Goal: Communication & Community: Answer question/provide support

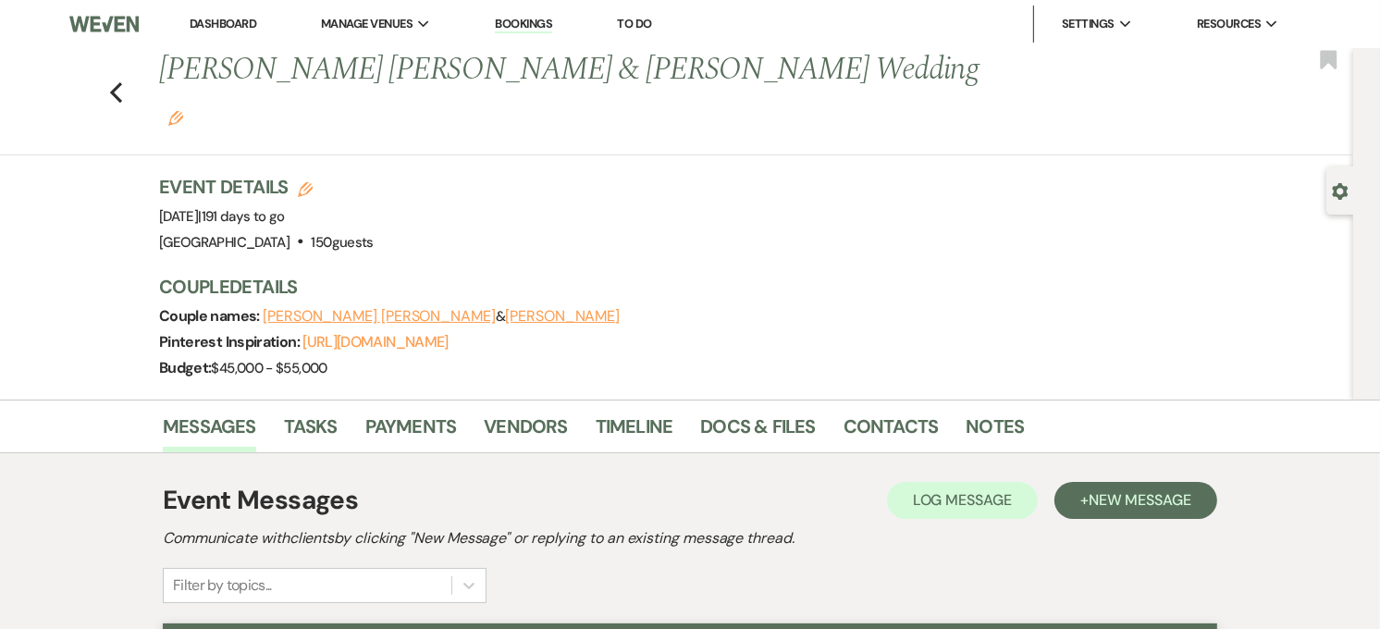
click at [218, 24] on link "Dashboard" at bounding box center [223, 24] width 67 height 16
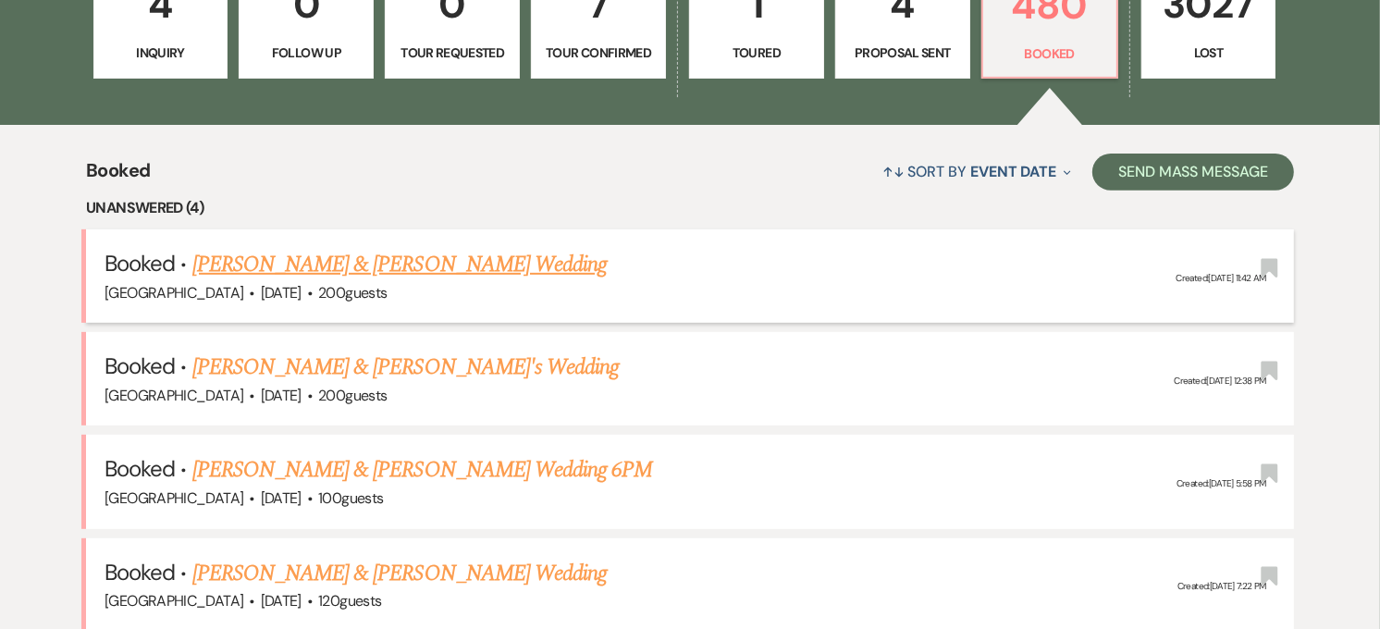
scroll to position [616, 0]
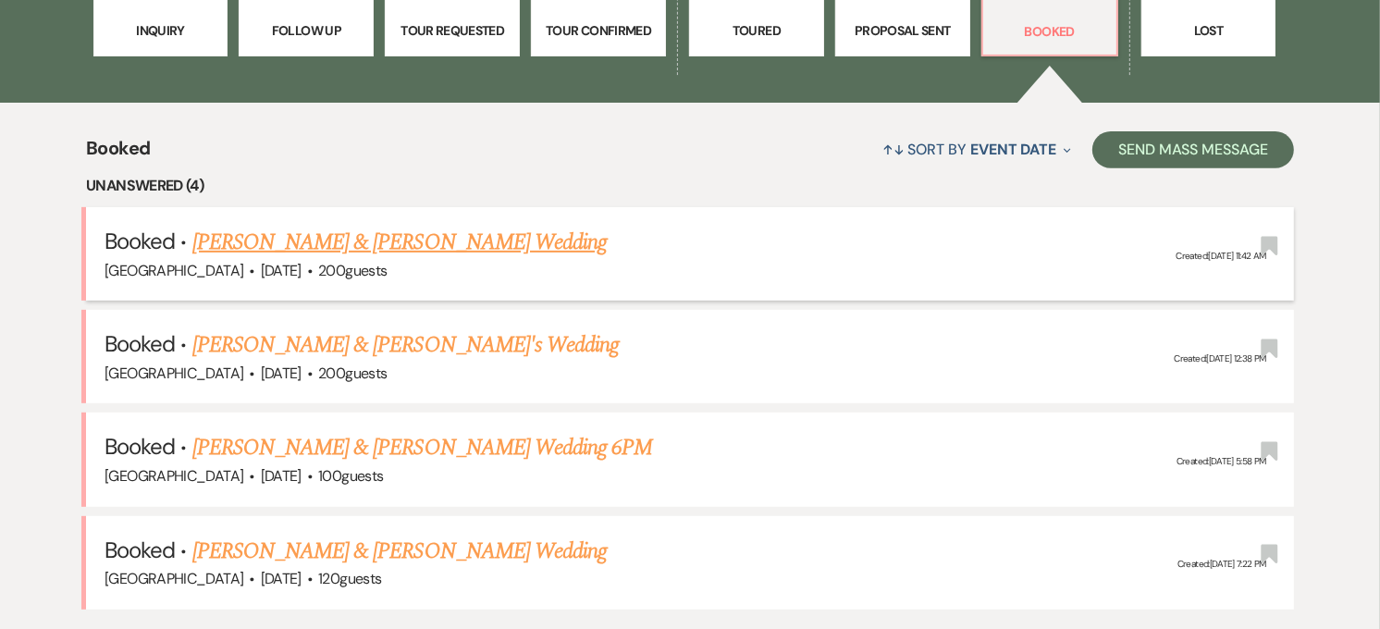
click at [418, 235] on link "[PERSON_NAME] & [PERSON_NAME] Wedding" at bounding box center [399, 242] width 415 height 33
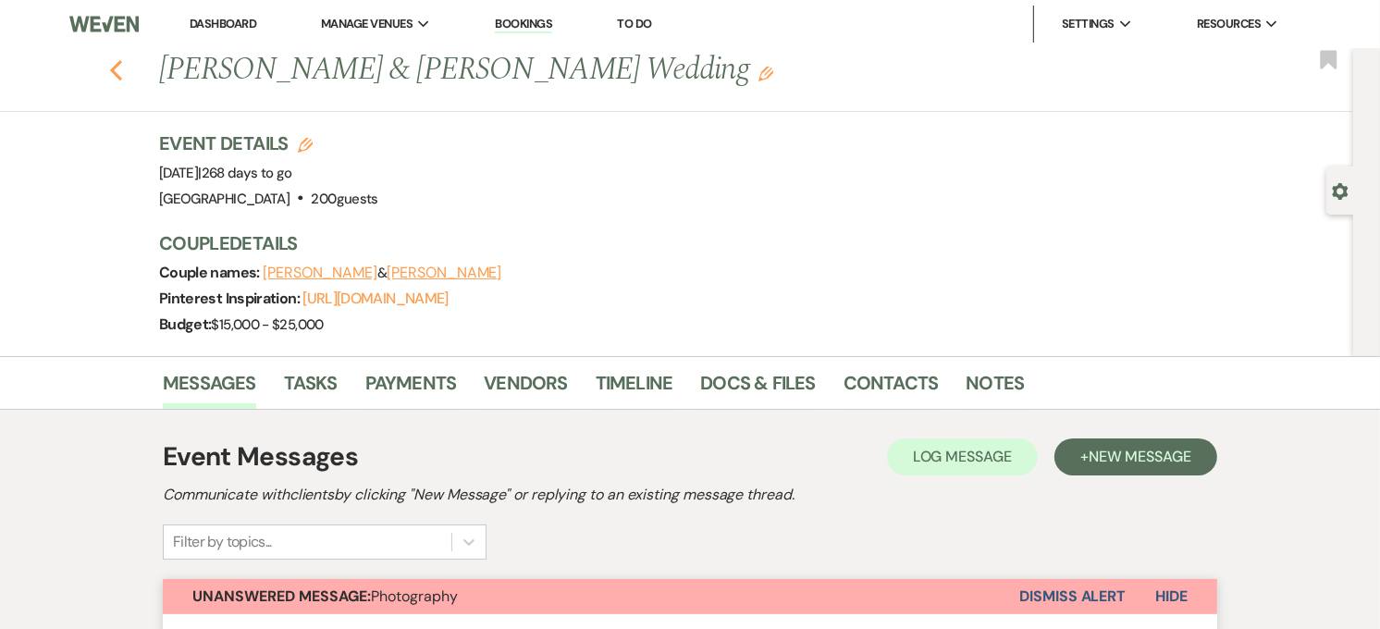
click at [123, 79] on icon "Previous" at bounding box center [116, 70] width 14 height 22
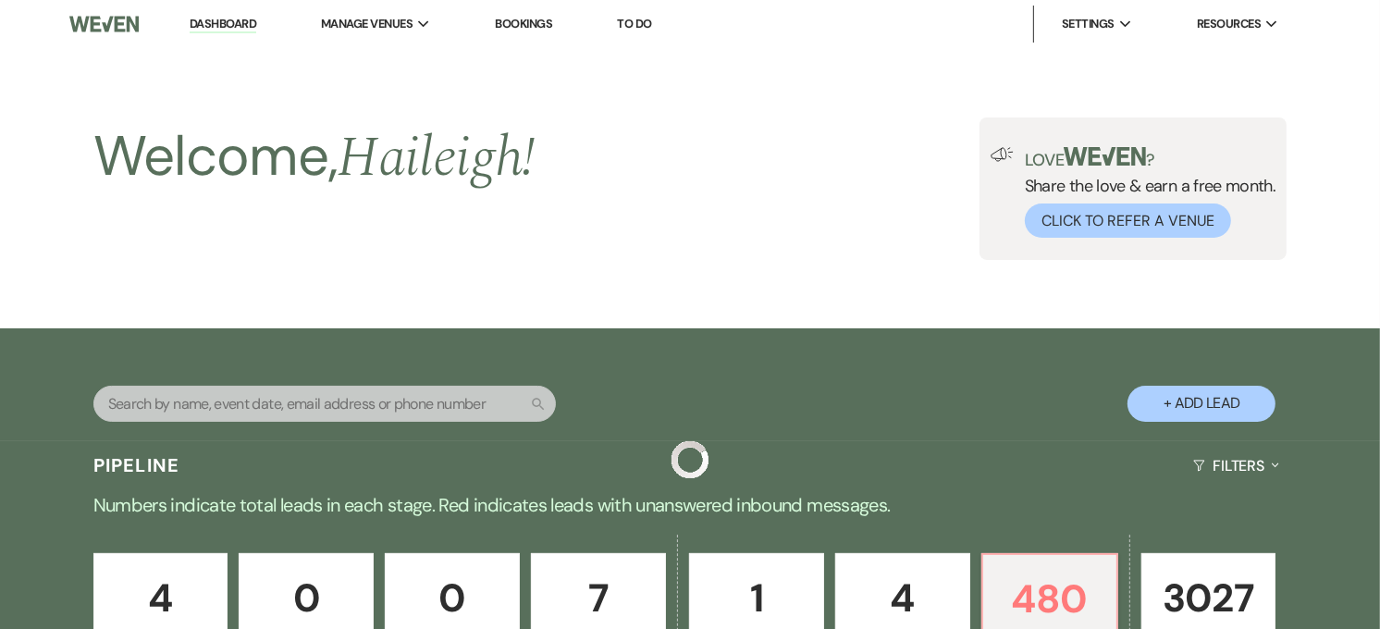
scroll to position [616, 0]
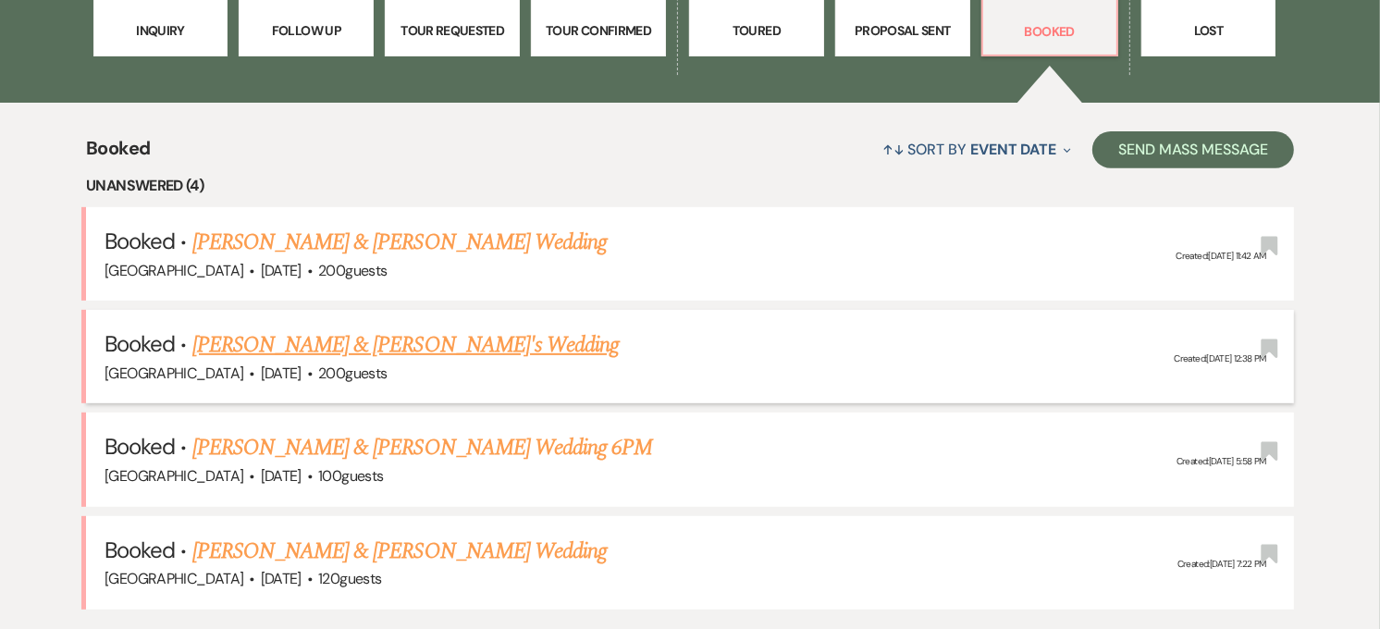
click at [396, 337] on link "[PERSON_NAME] & [PERSON_NAME]'s Wedding" at bounding box center [405, 344] width 427 height 33
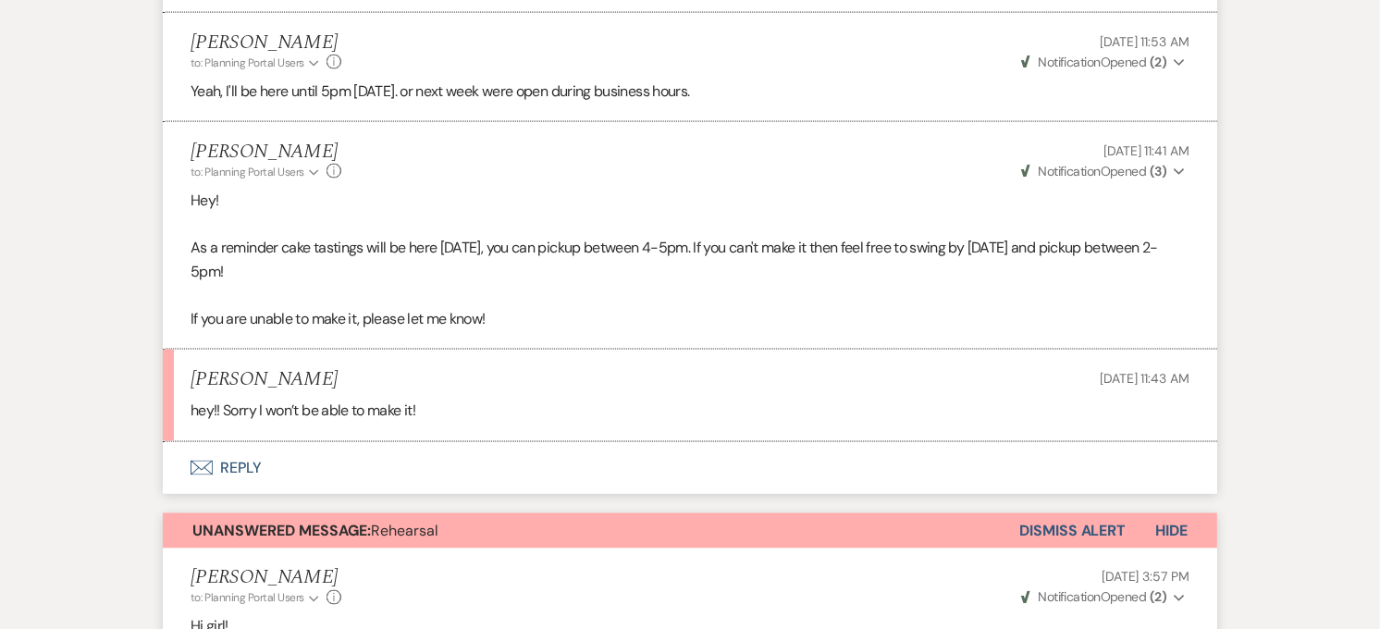
scroll to position [8738, 0]
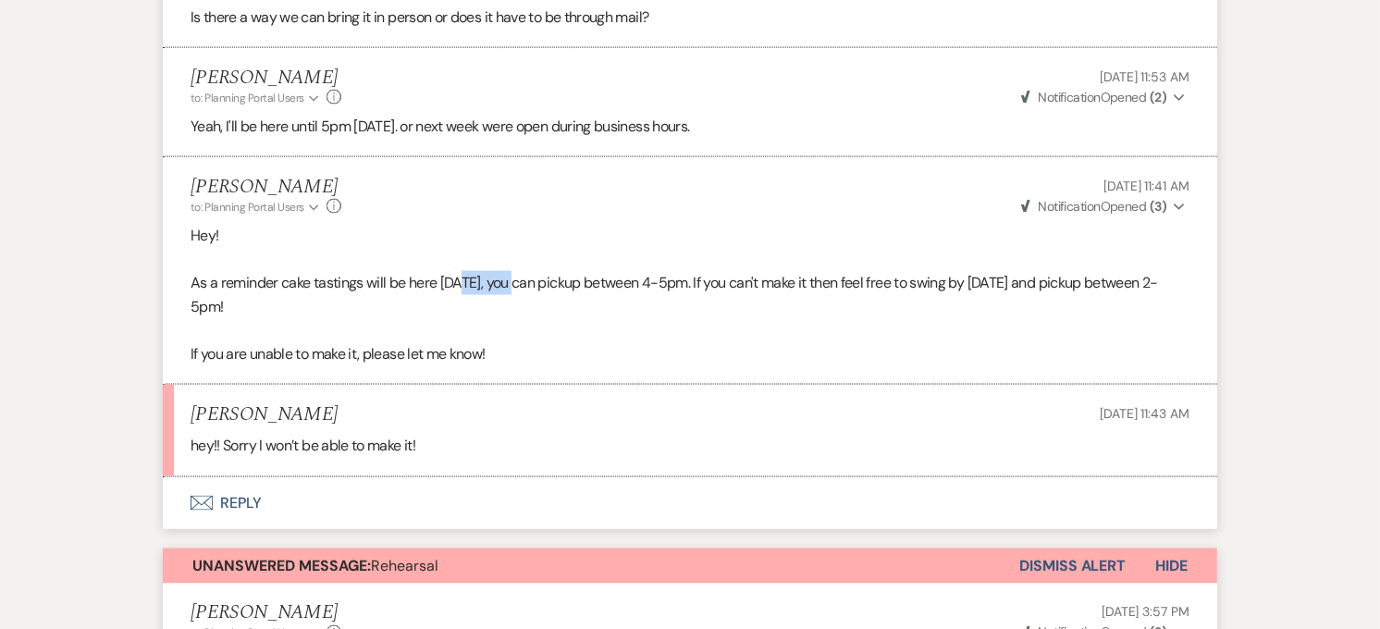
drag, startPoint x: 463, startPoint y: 263, endPoint x: 509, endPoint y: 260, distance: 46.3
click at [509, 271] on p "As a reminder cake tastings will be here [DATE], you can pickup between 4-5pm. …" at bounding box center [690, 294] width 999 height 47
drag, startPoint x: 509, startPoint y: 260, endPoint x: 498, endPoint y: 263, distance: 11.4
click at [498, 271] on p "As a reminder cake tastings will be here [DATE], you can pickup between 4-5pm. …" at bounding box center [690, 294] width 999 height 47
drag, startPoint x: 463, startPoint y: 266, endPoint x: 495, endPoint y: 266, distance: 32.4
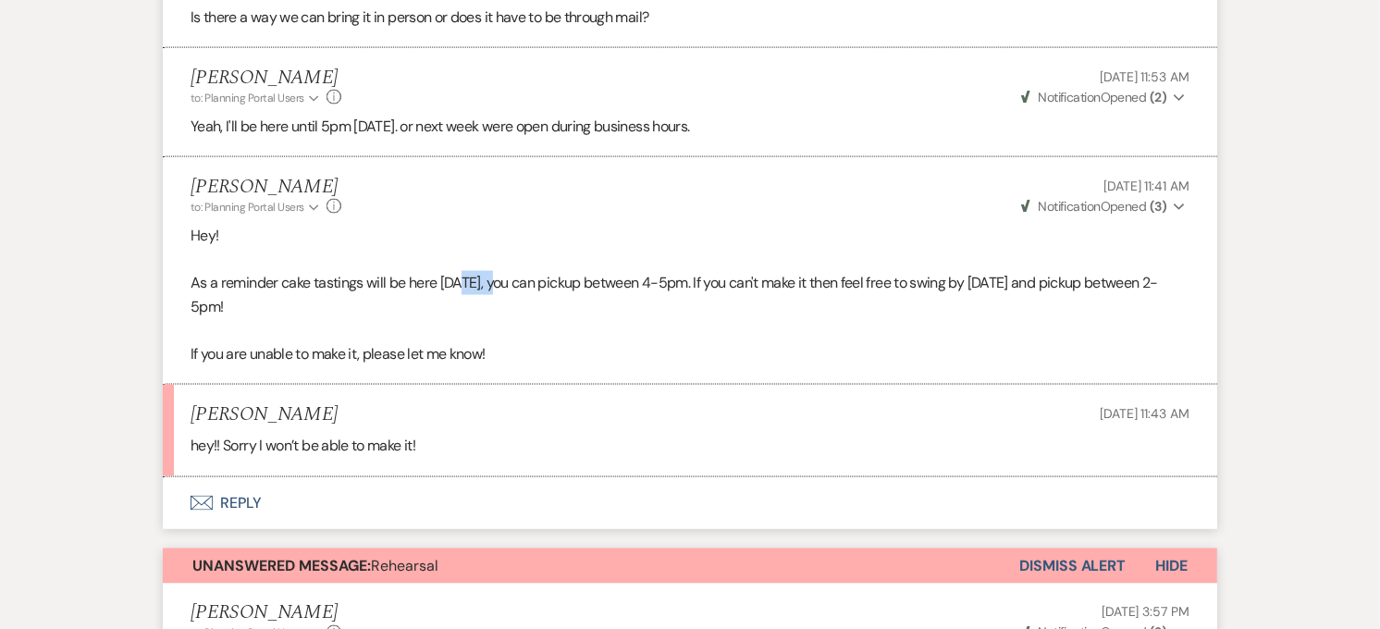
click at [495, 271] on p "As a reminder cake tastings will be here [DATE], you can pickup between 4-5pm. …" at bounding box center [690, 294] width 999 height 47
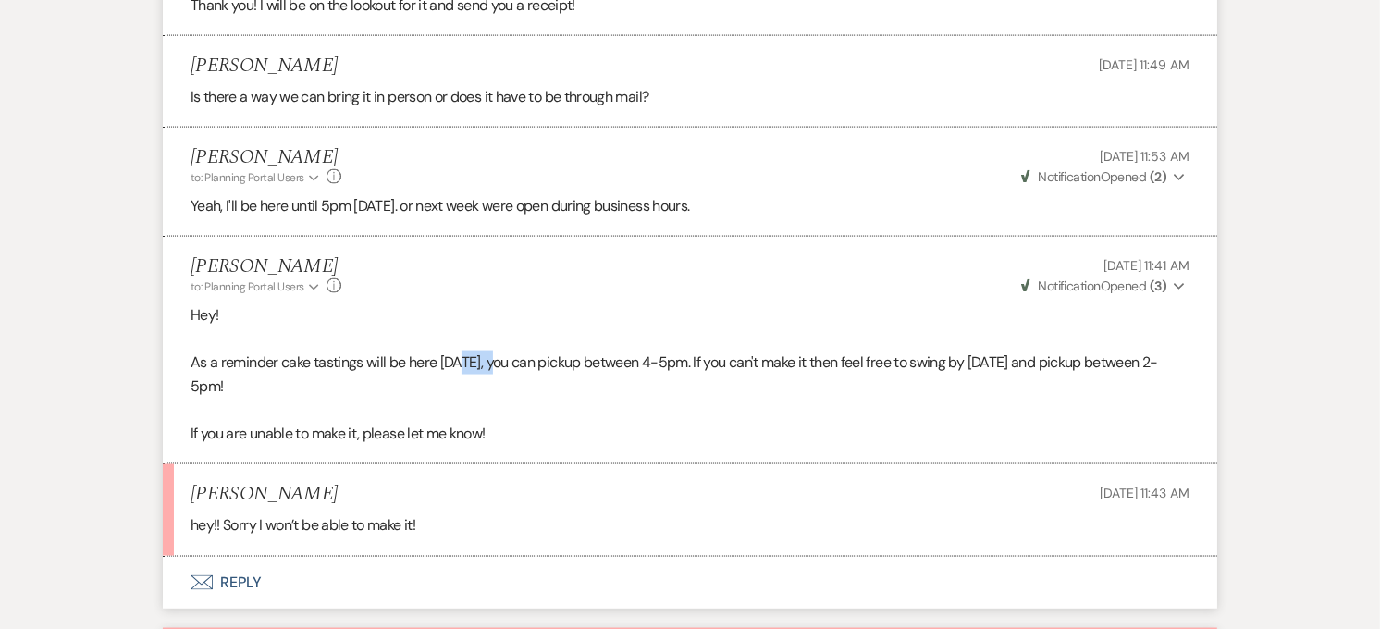
scroll to position [8635, 0]
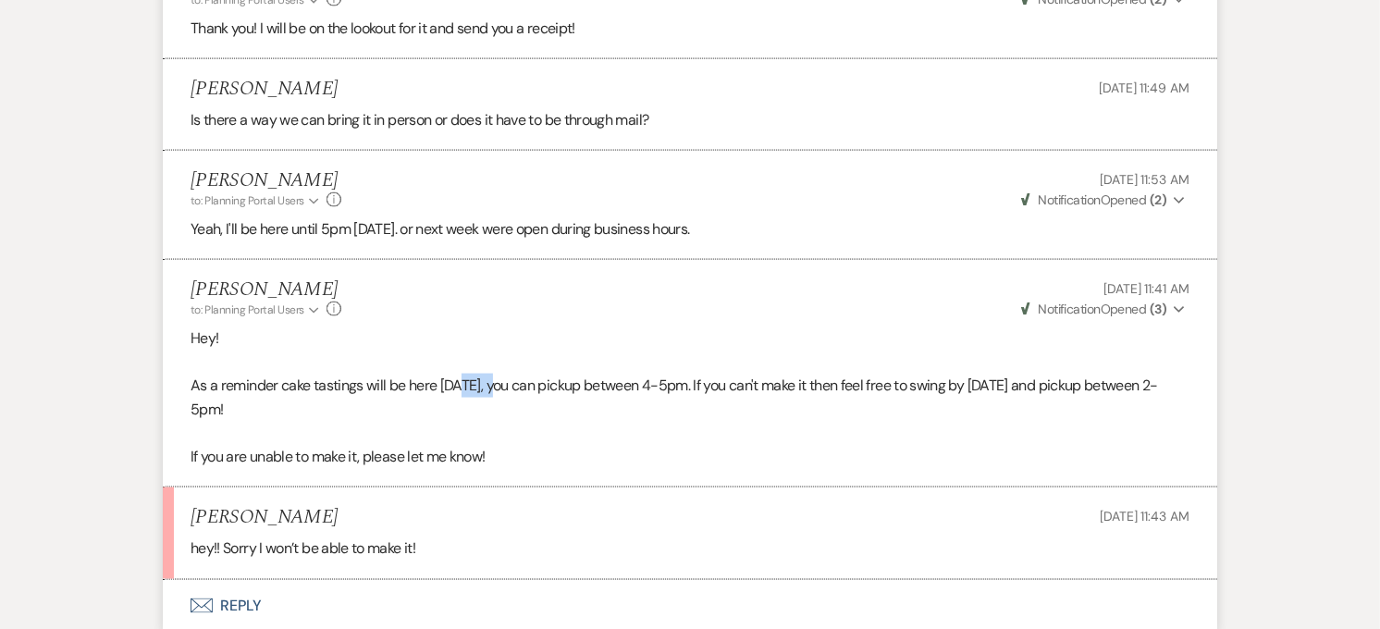
click at [229, 580] on button "Envelope Reply" at bounding box center [690, 606] width 1055 height 52
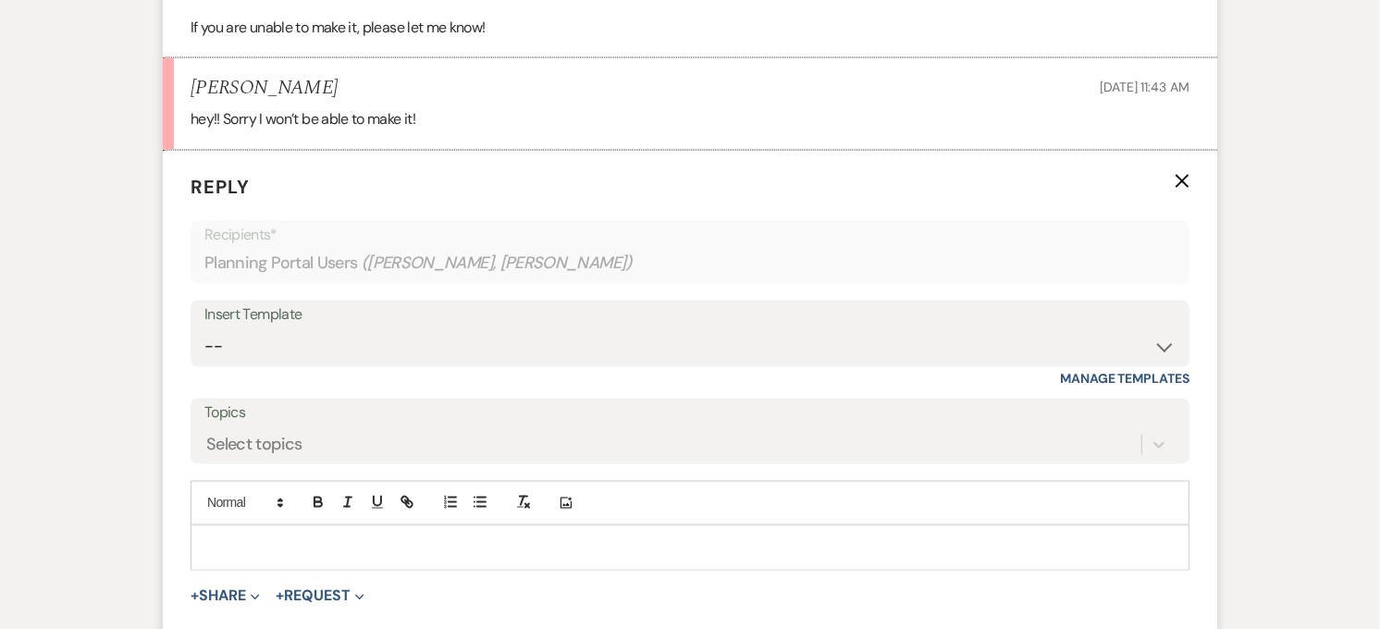
scroll to position [9155, 0]
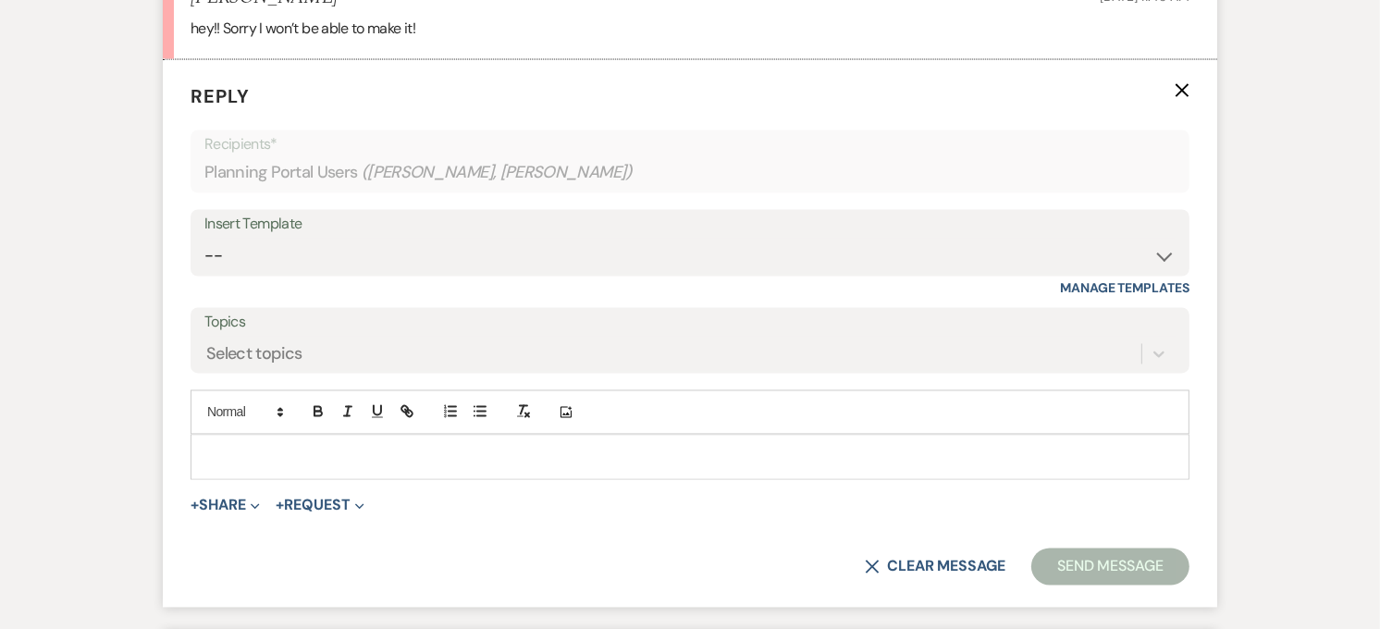
click at [328, 454] on div at bounding box center [690, 457] width 997 height 43
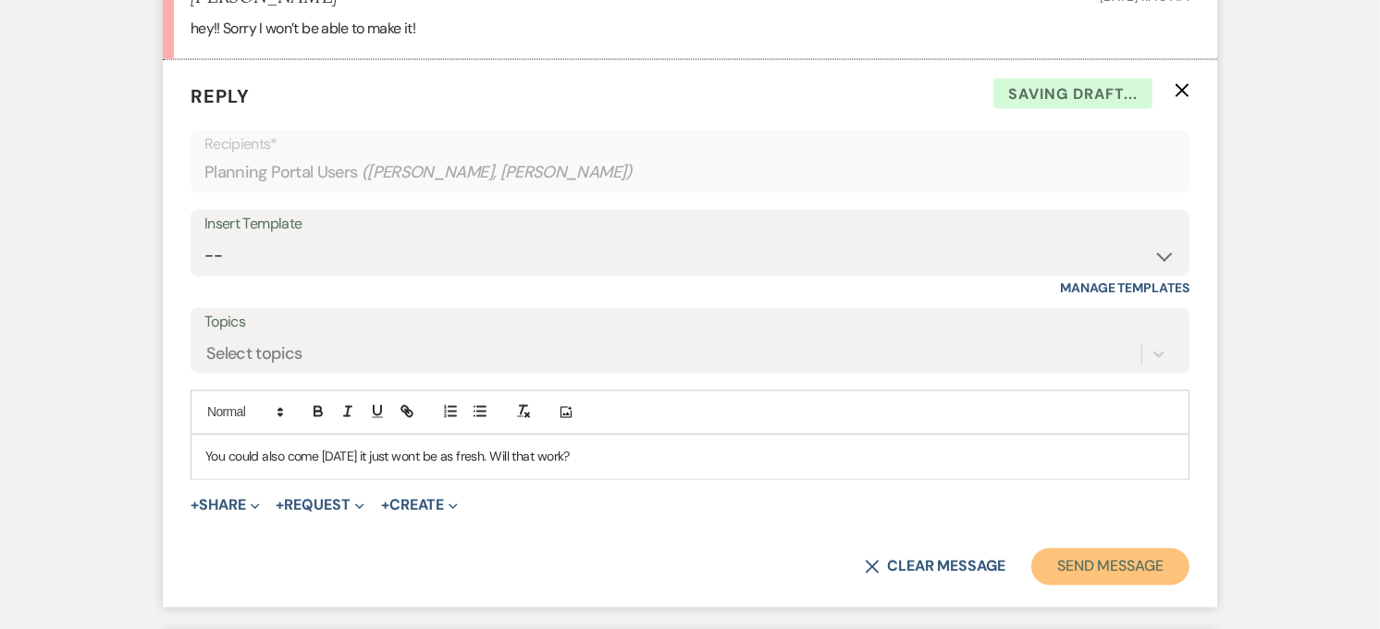
click at [1148, 559] on button "Send Message" at bounding box center [1111, 567] width 158 height 37
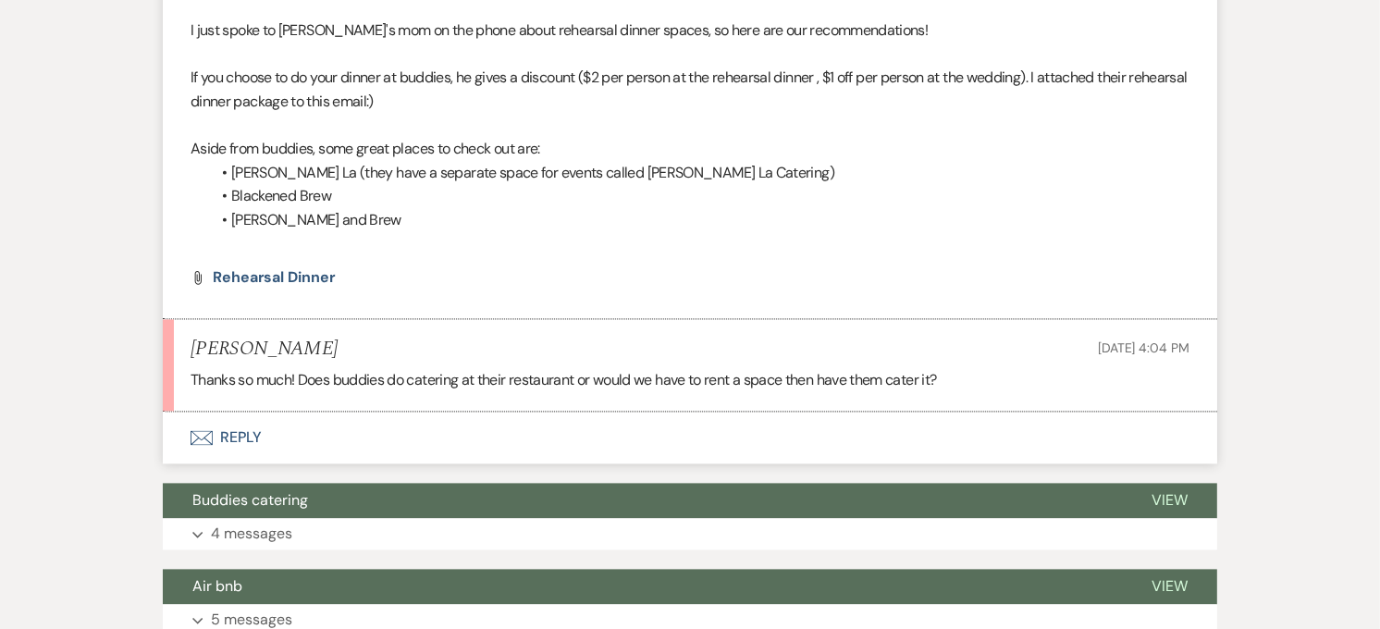
scroll to position [9527, 0]
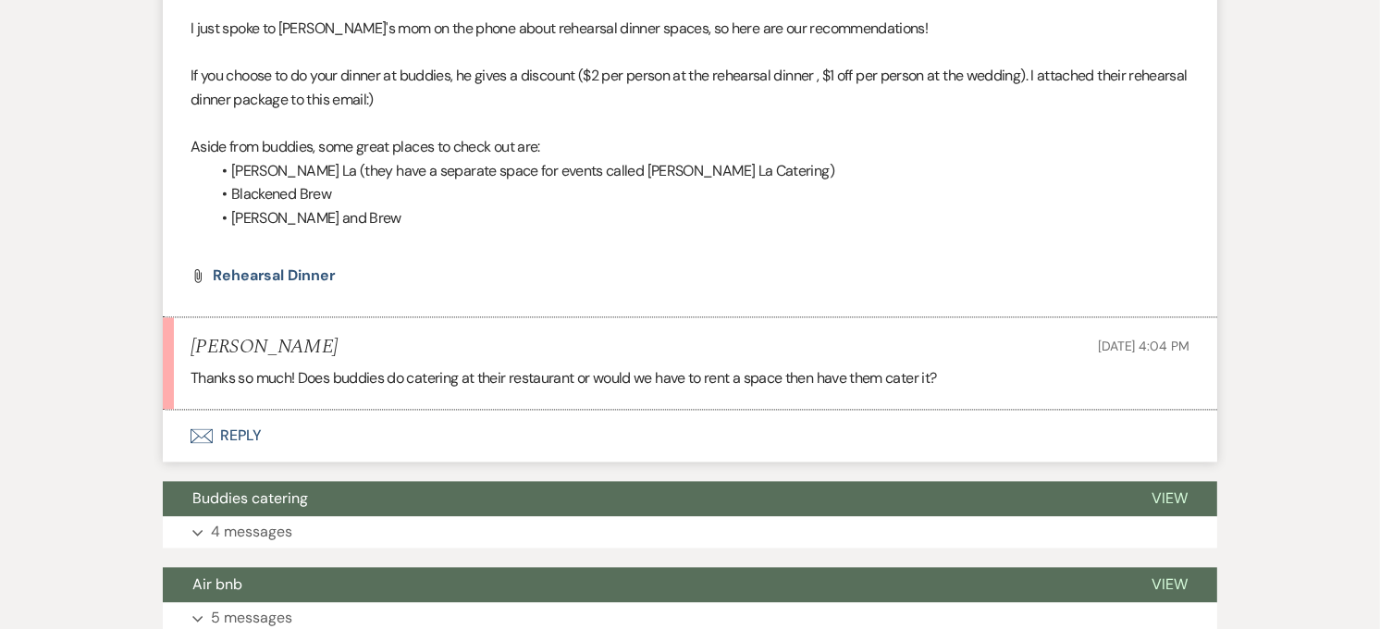
click at [570, 417] on button "Envelope Reply" at bounding box center [690, 436] width 1055 height 52
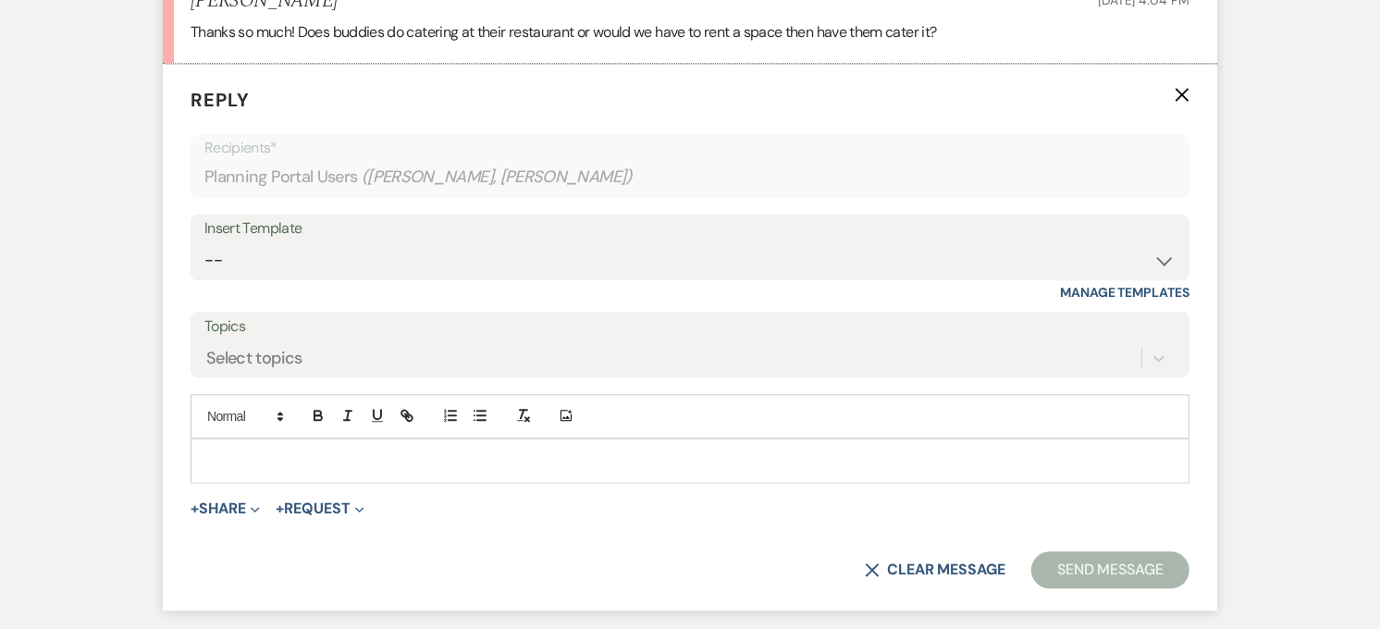
scroll to position [9878, 0]
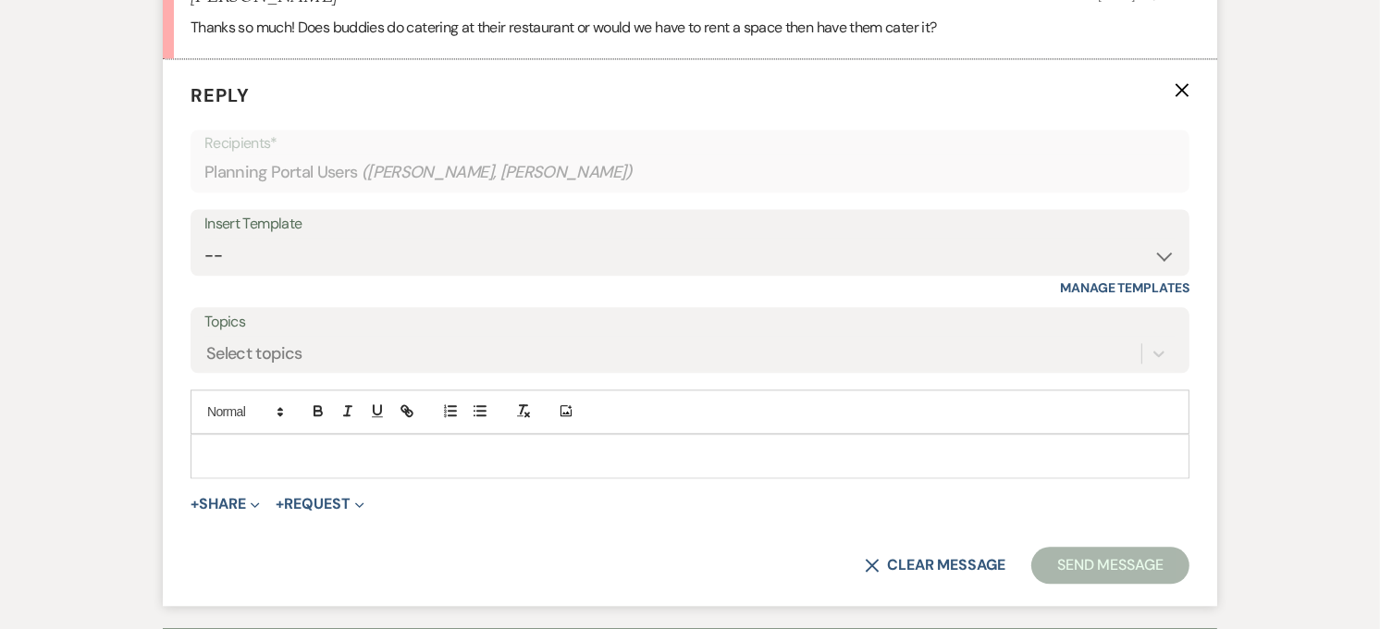
click at [312, 446] on p at bounding box center [690, 456] width 970 height 20
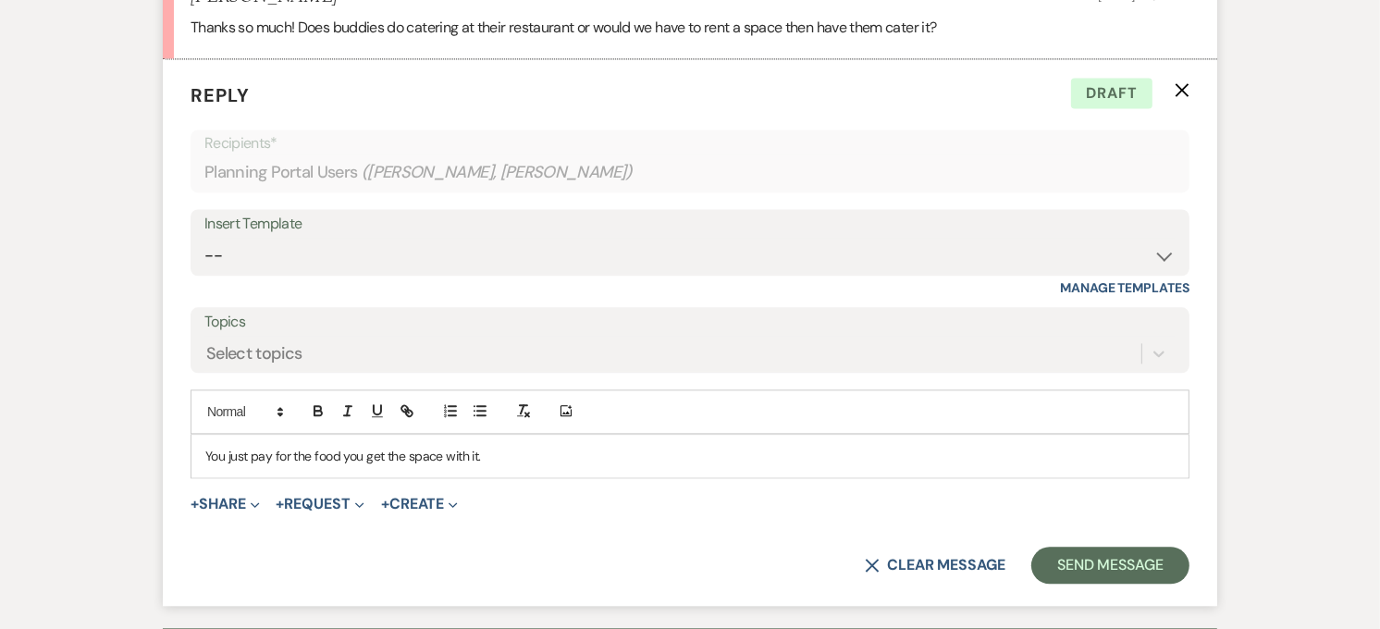
drag, startPoint x: 501, startPoint y: 437, endPoint x: 159, endPoint y: 440, distance: 341.4
copy p "You just pay for the food you get the space with it."
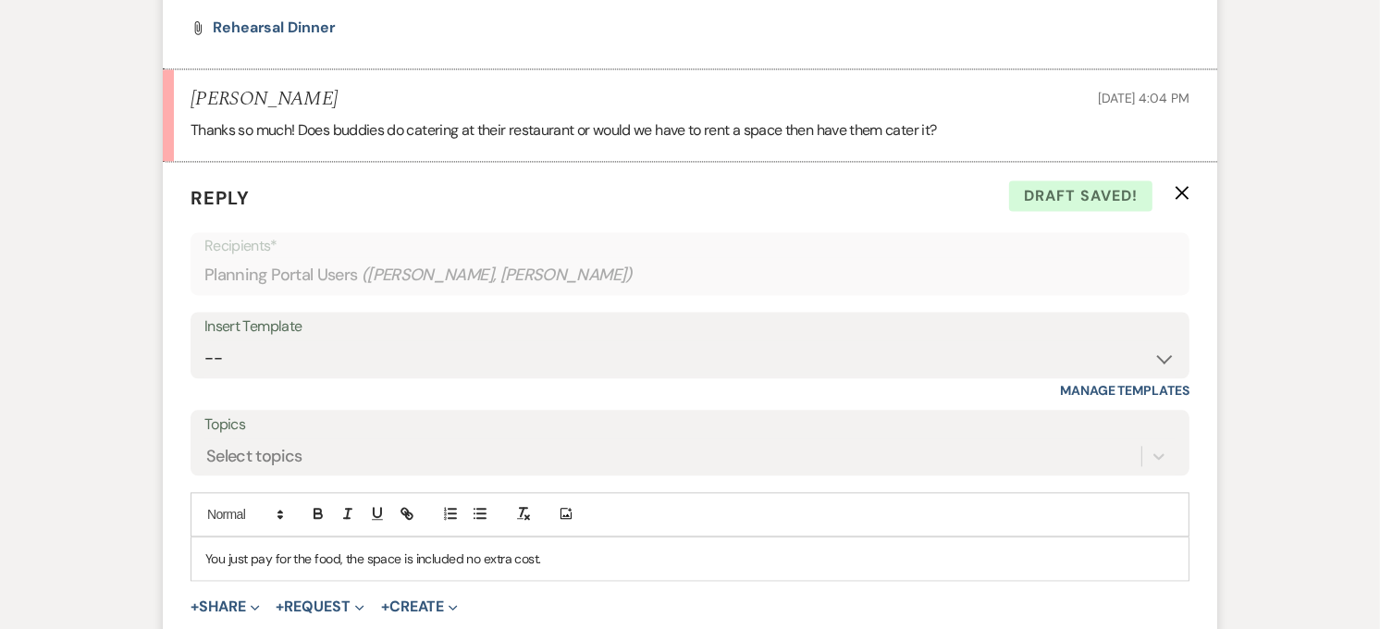
click at [207, 549] on p "You just pay for the food, the space is included no extra cost." at bounding box center [690, 559] width 970 height 20
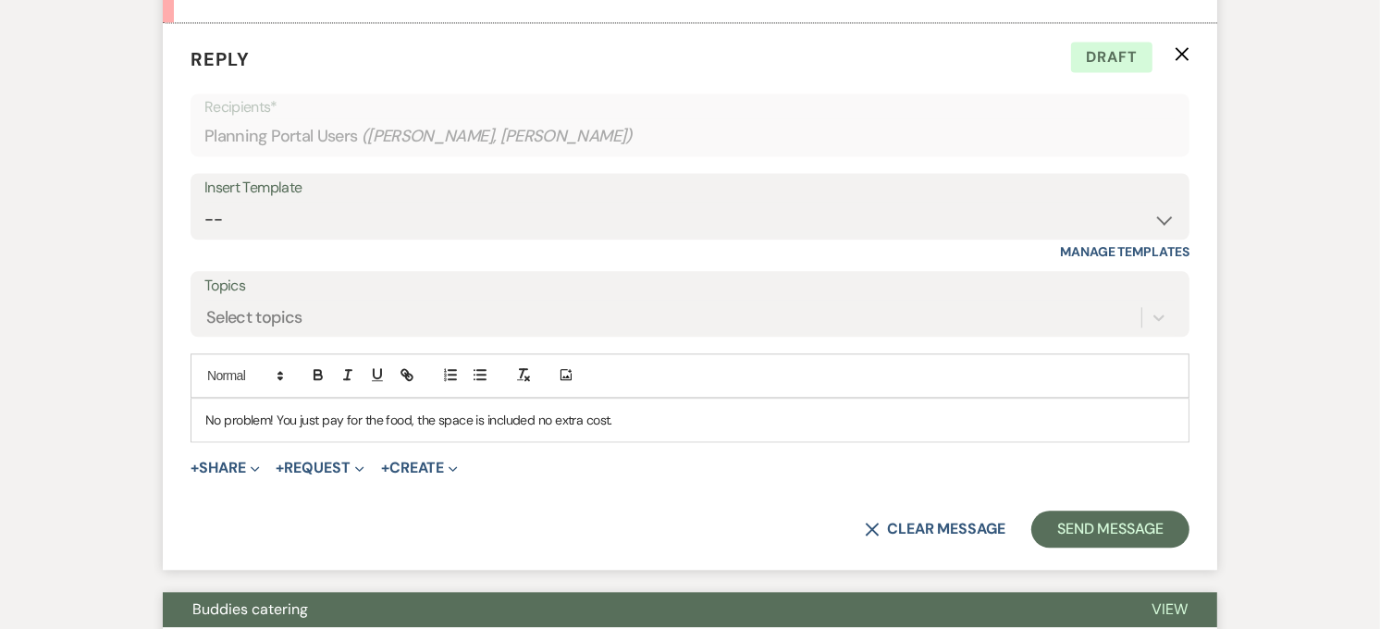
scroll to position [10083, 0]
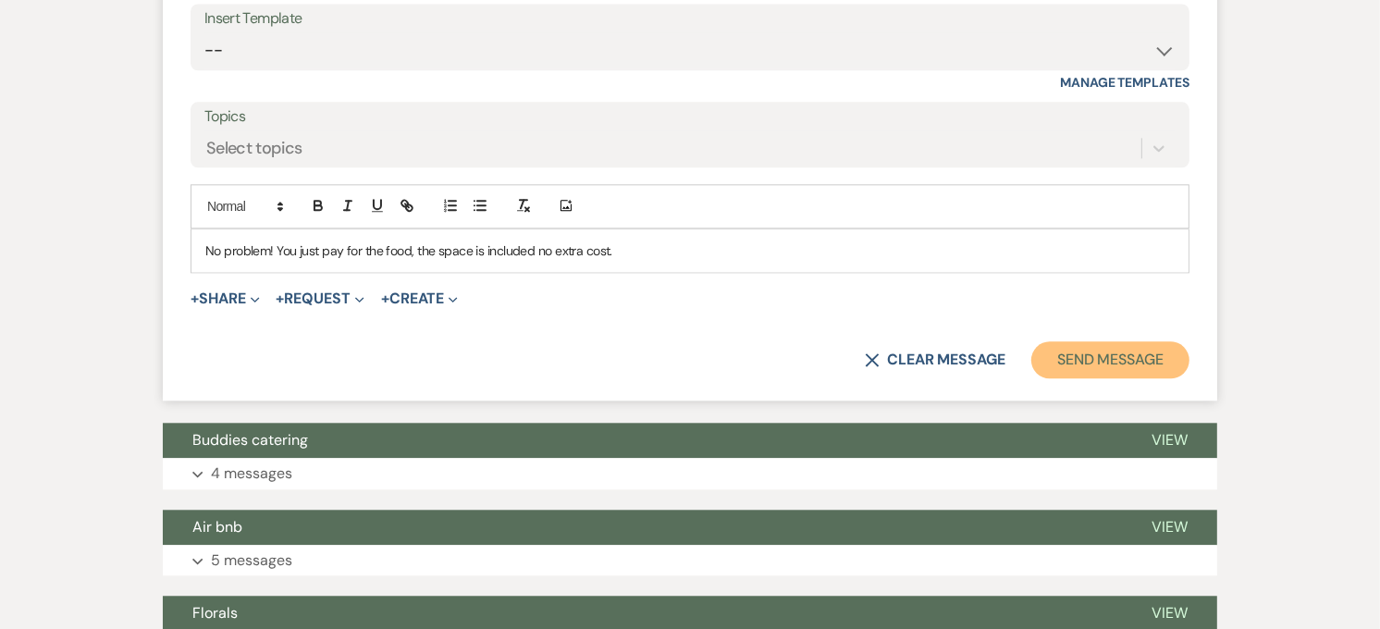
click at [1133, 356] on button "Send Message" at bounding box center [1111, 359] width 158 height 37
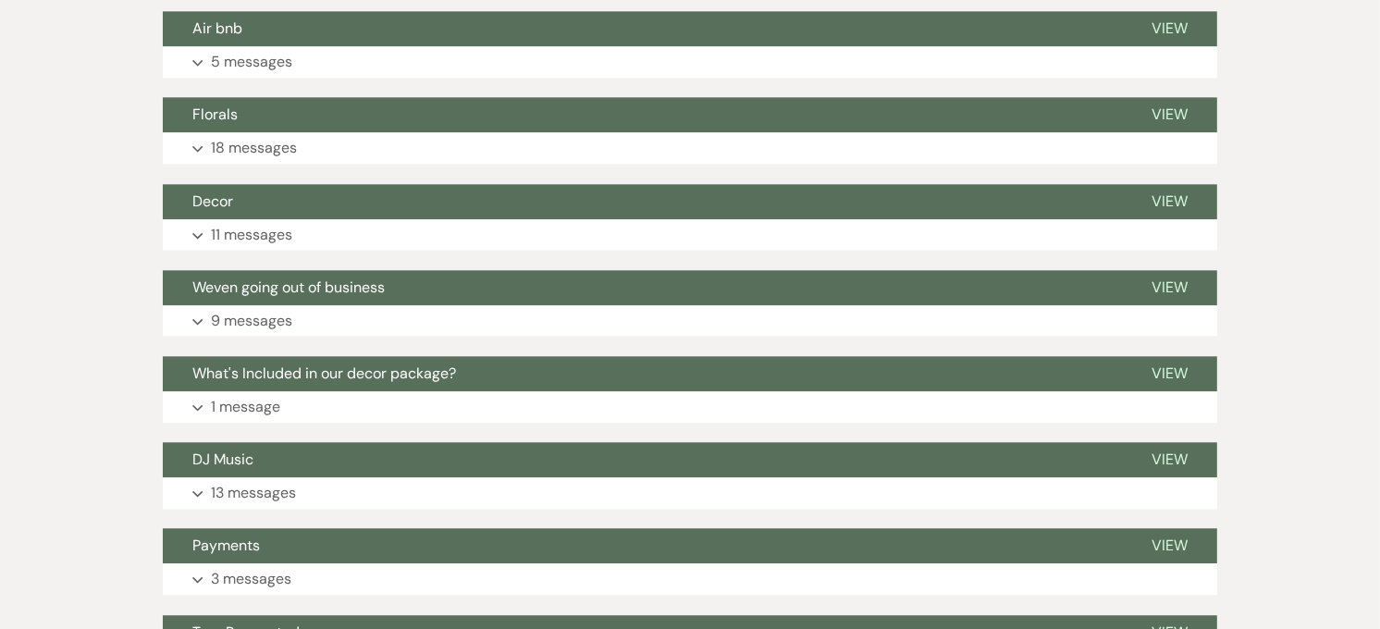
scroll to position [8862, 0]
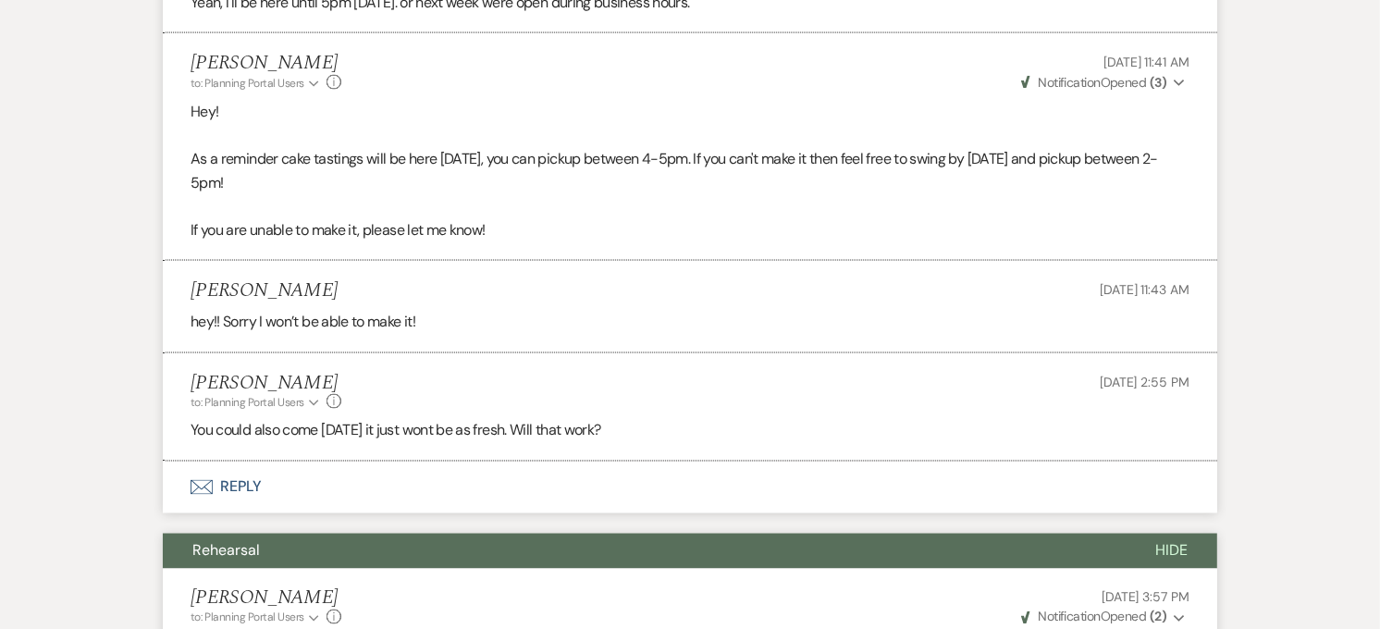
click at [937, 537] on button "Rehearsal" at bounding box center [644, 551] width 963 height 35
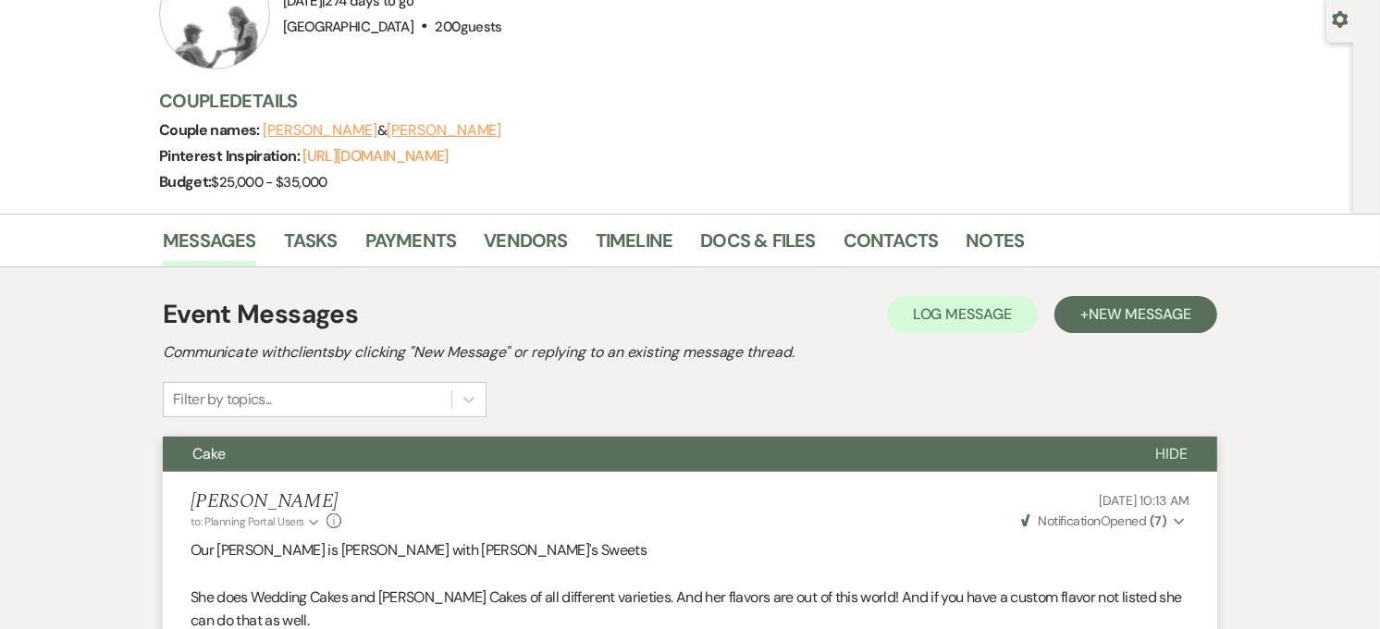
scroll to position [308, 0]
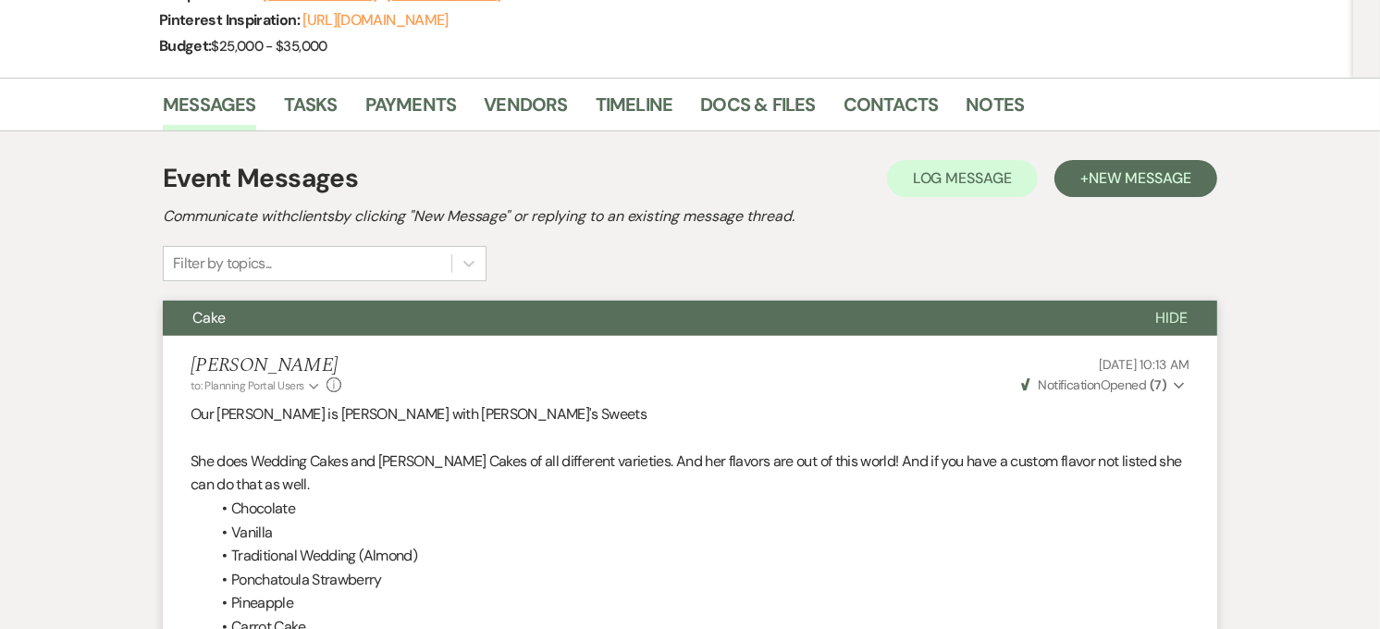
click at [663, 331] on button "Cake" at bounding box center [644, 318] width 963 height 35
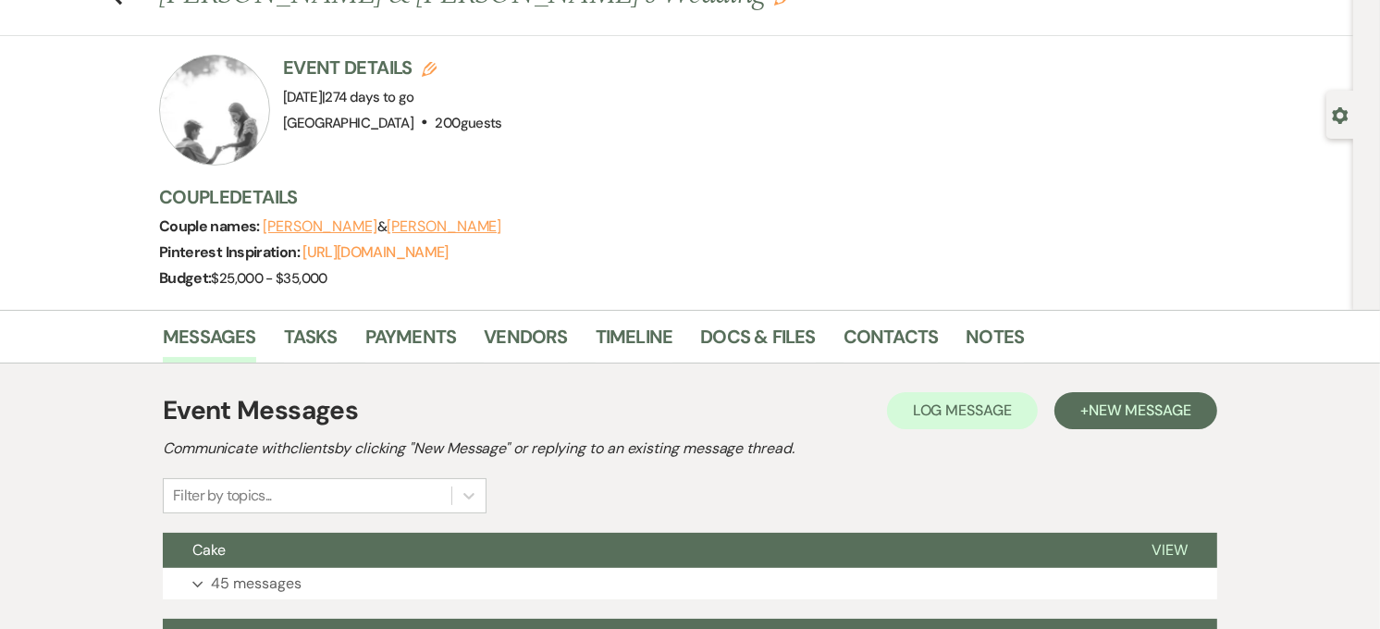
scroll to position [0, 0]
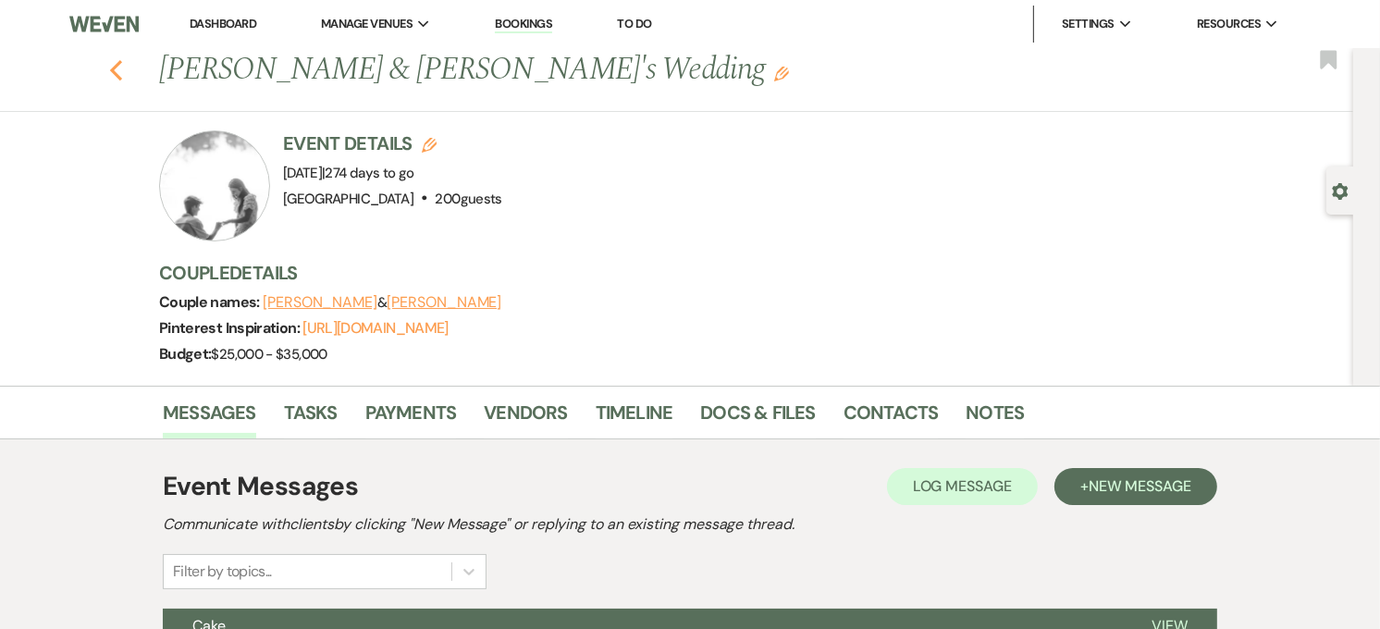
drag, startPoint x: 124, startPoint y: 80, endPoint x: 122, endPoint y: 69, distance: 11.3
click at [124, 80] on div "Previous Makynna Keller & Kai Major's Wedding Edit Bookmark" at bounding box center [672, 80] width 1363 height 64
click at [122, 65] on use "button" at bounding box center [116, 70] width 12 height 20
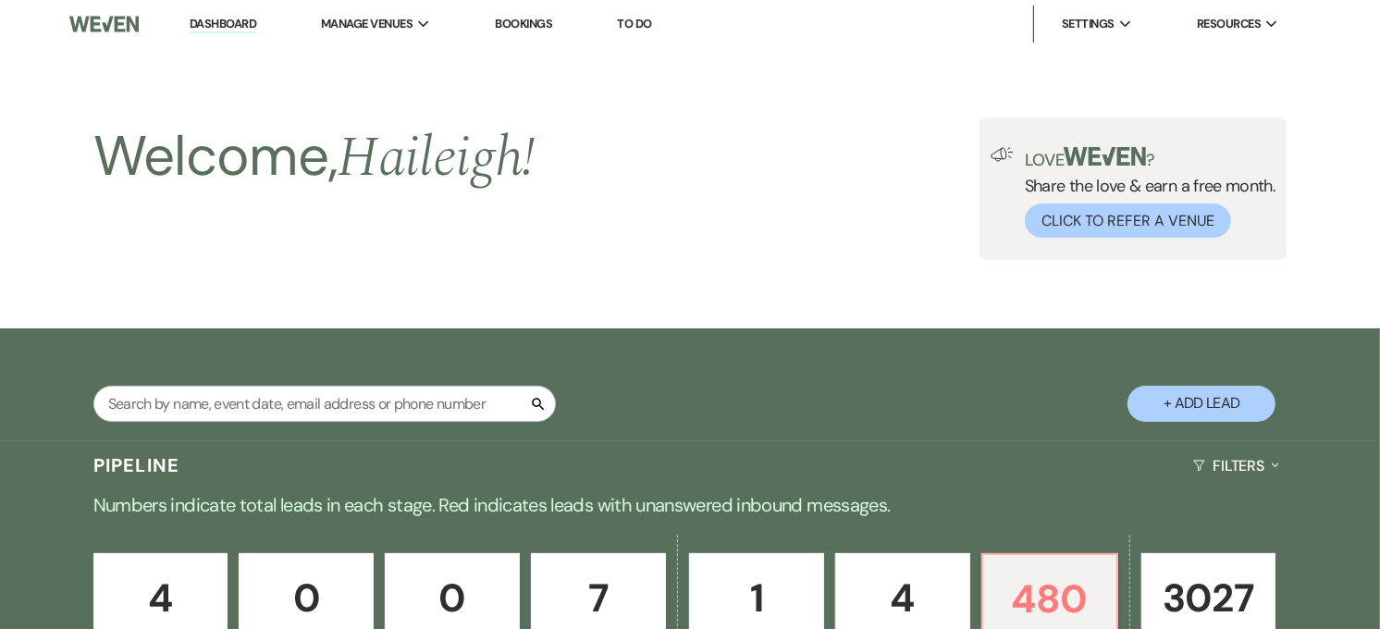
scroll to position [616, 0]
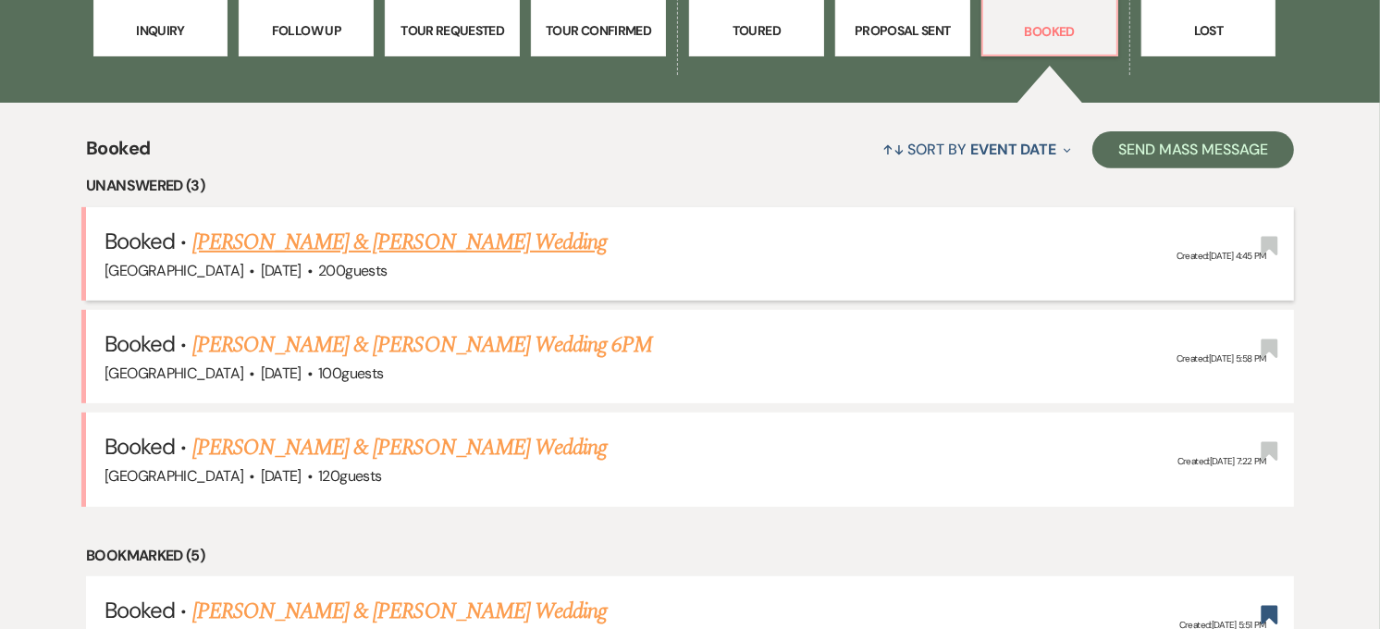
click at [402, 247] on link "[PERSON_NAME] & [PERSON_NAME] Wedding" at bounding box center [399, 242] width 415 height 33
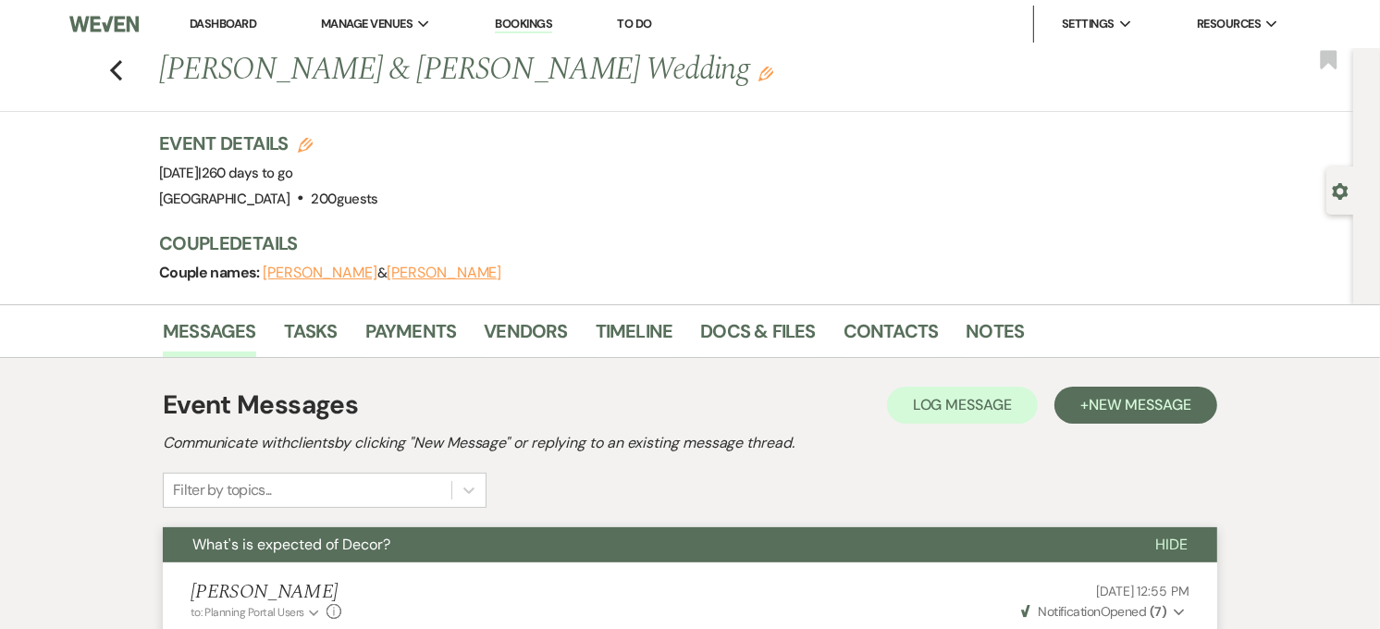
click at [346, 532] on button "What's is expected of Decor?" at bounding box center [644, 544] width 963 height 35
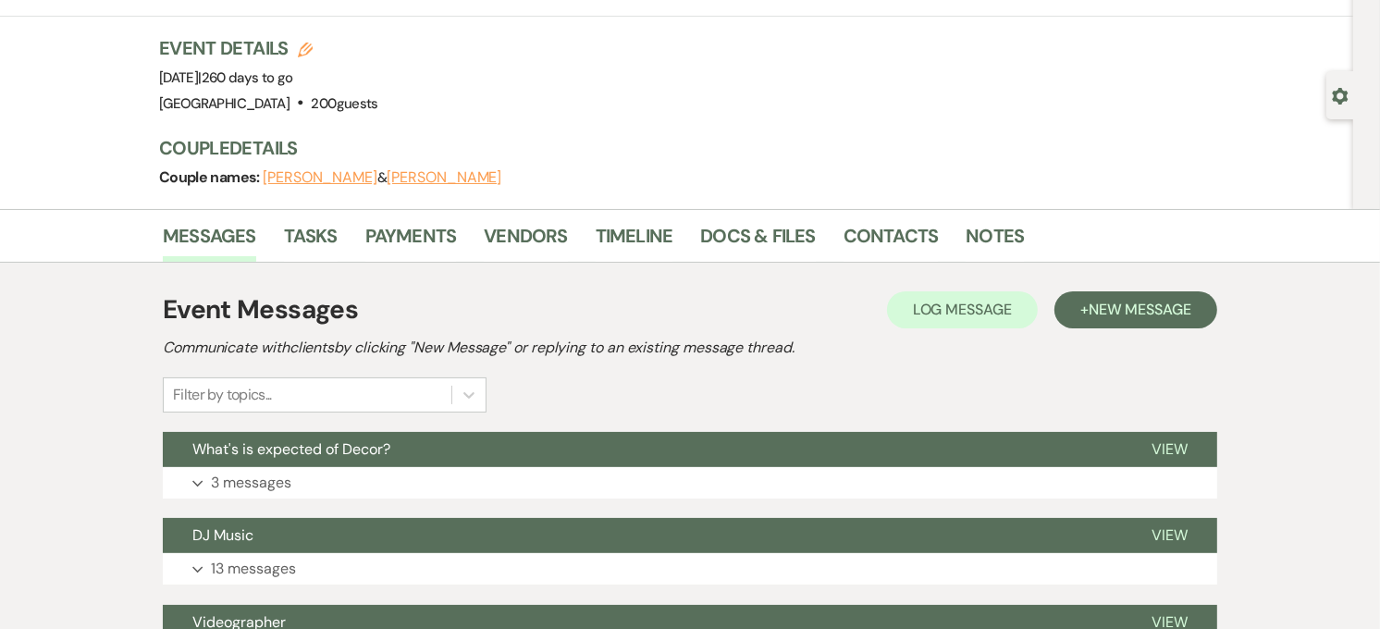
scroll to position [205, 0]
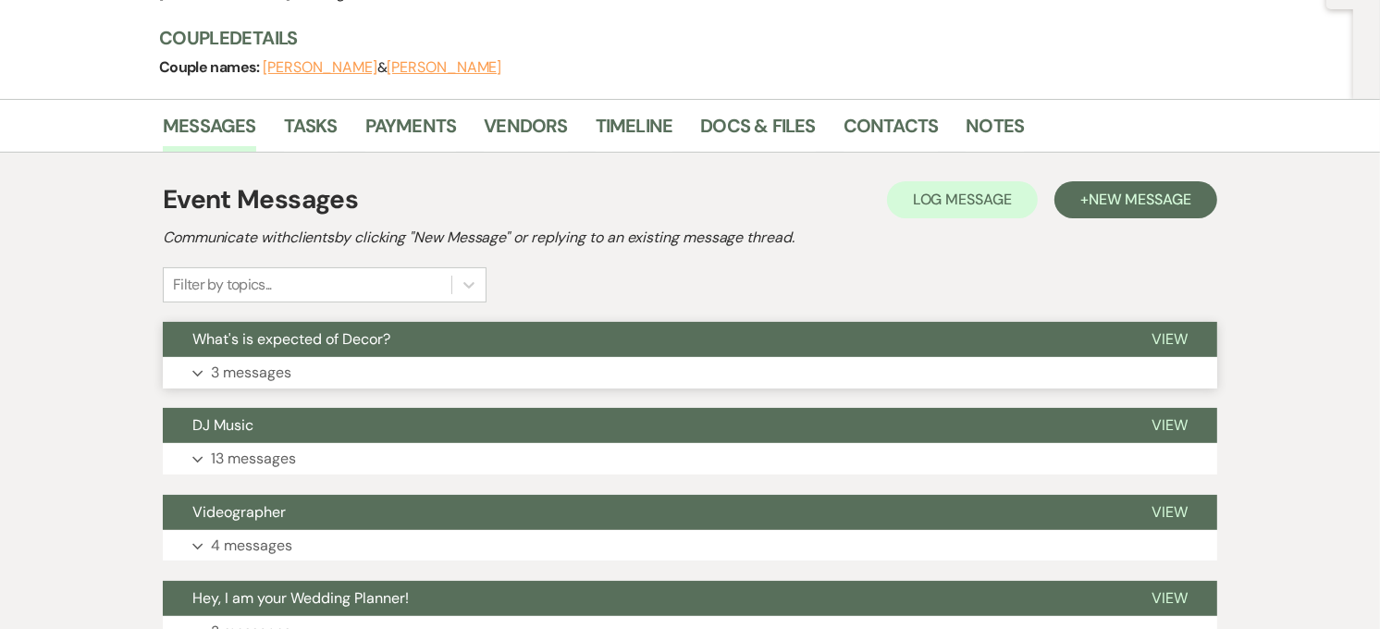
click at [313, 355] on button "What's is expected of Decor?" at bounding box center [642, 339] width 959 height 35
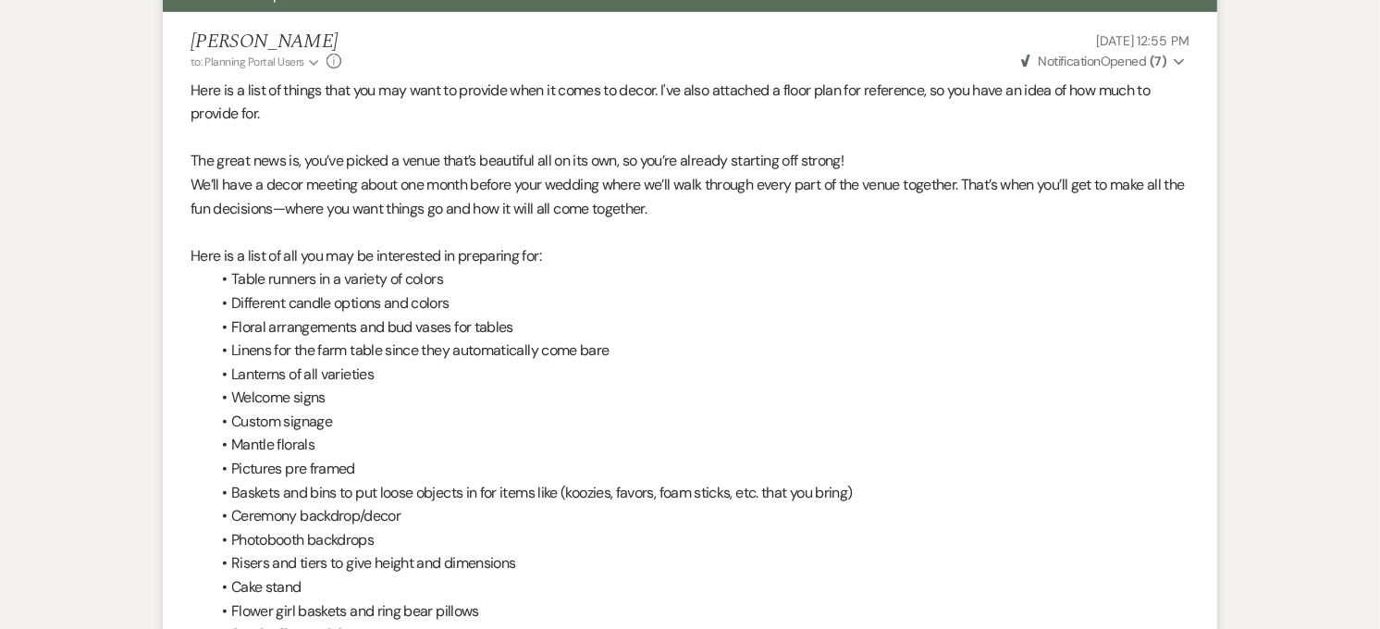
scroll to position [308, 0]
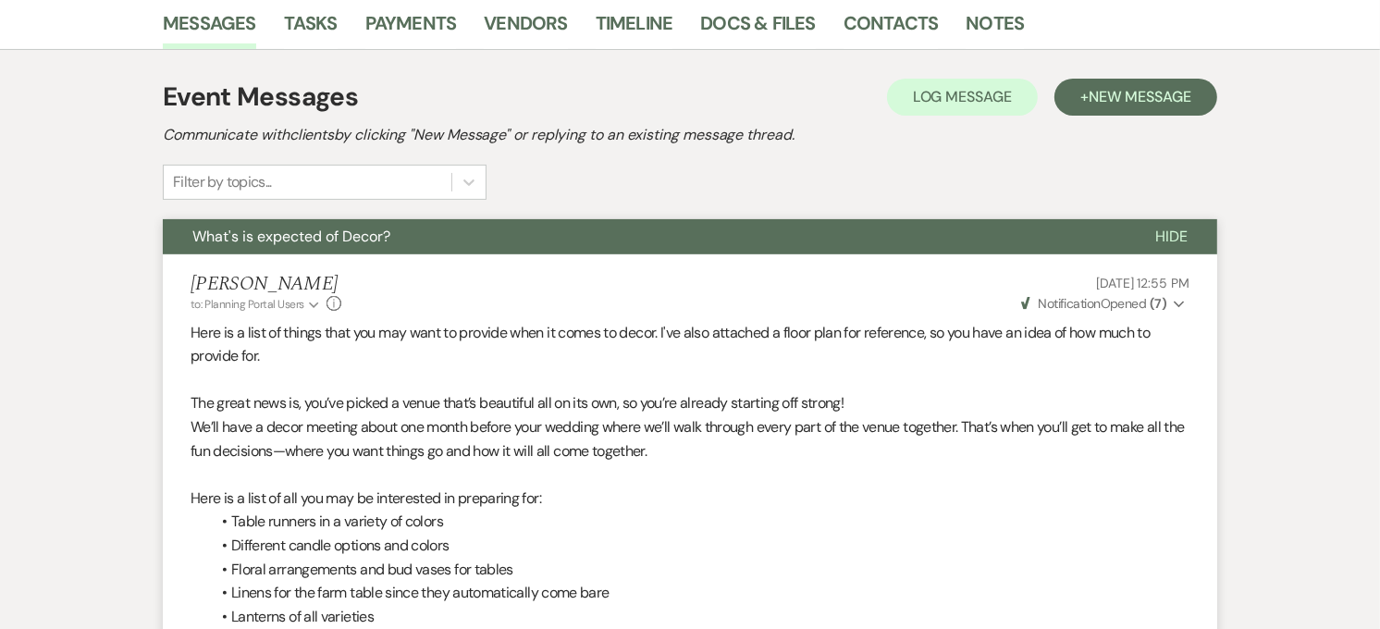
click at [310, 246] on button "What's is expected of Decor?" at bounding box center [644, 236] width 963 height 35
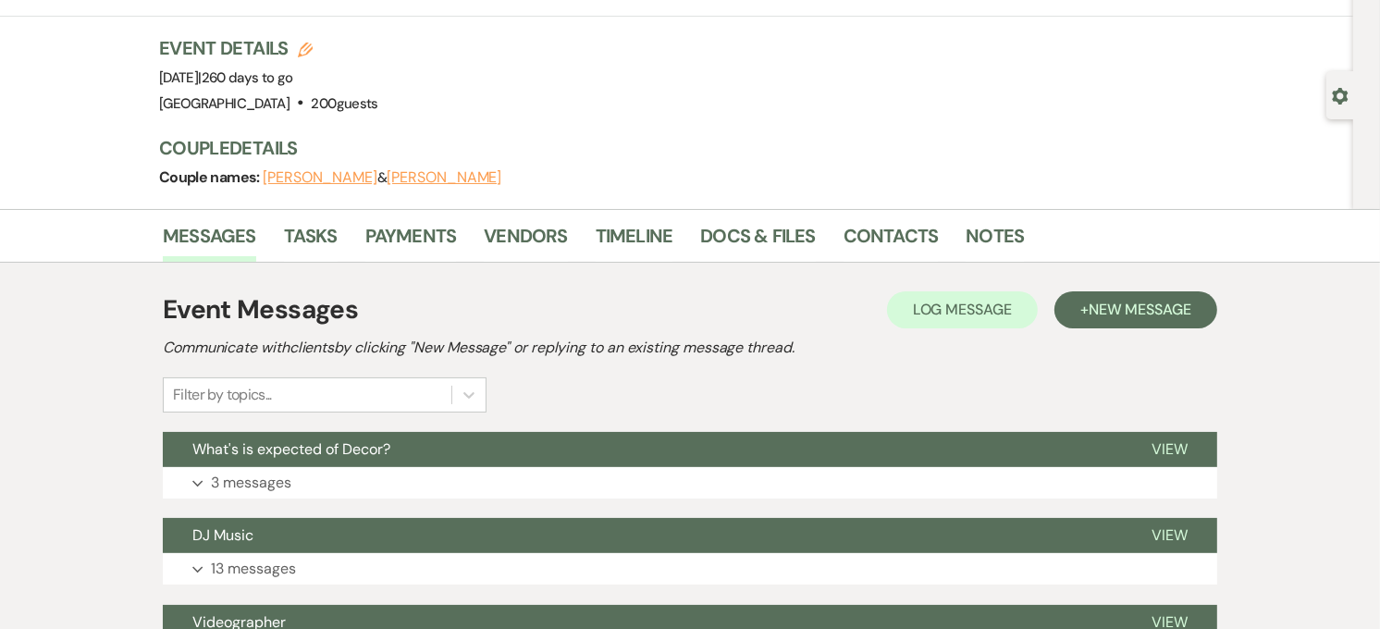
scroll to position [0, 0]
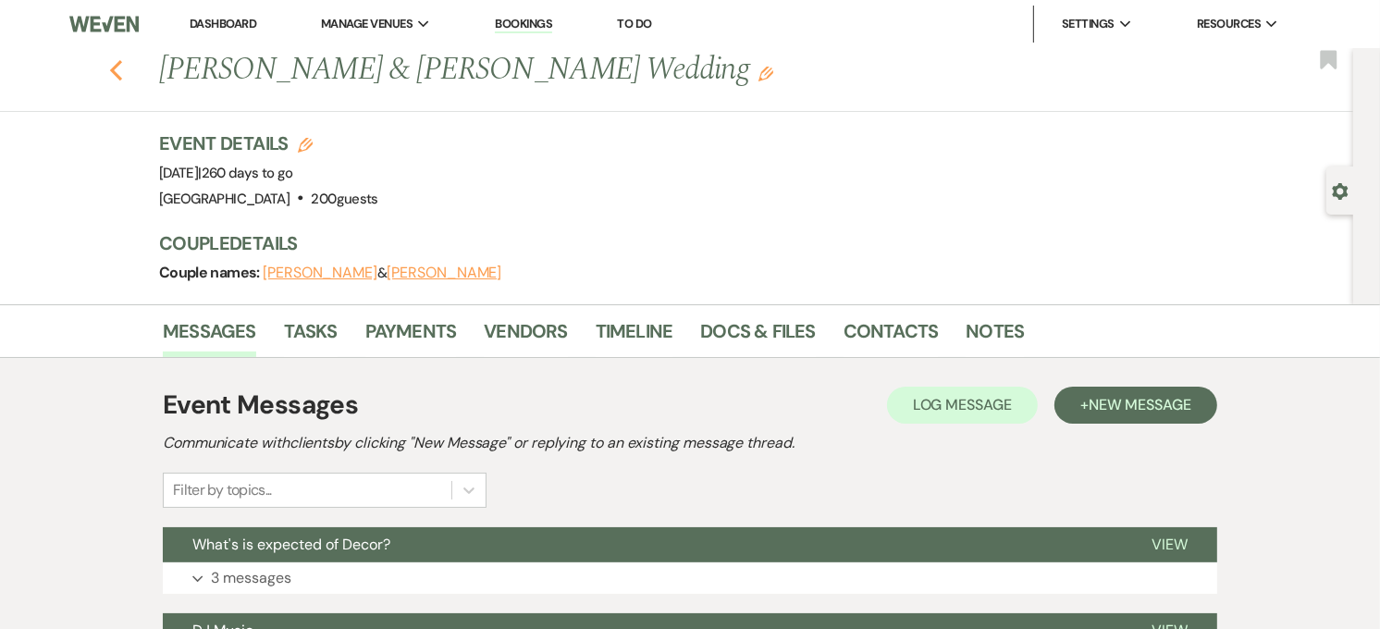
click at [122, 62] on icon "Previous" at bounding box center [116, 70] width 14 height 22
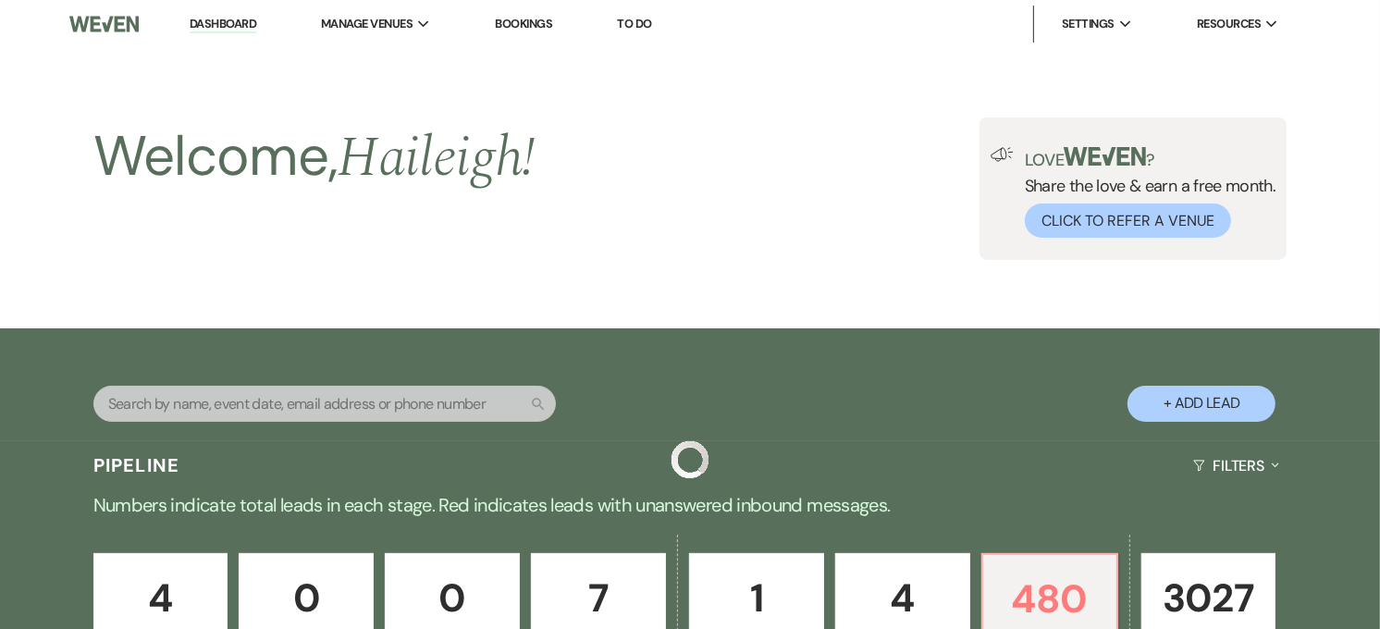
scroll to position [616, 0]
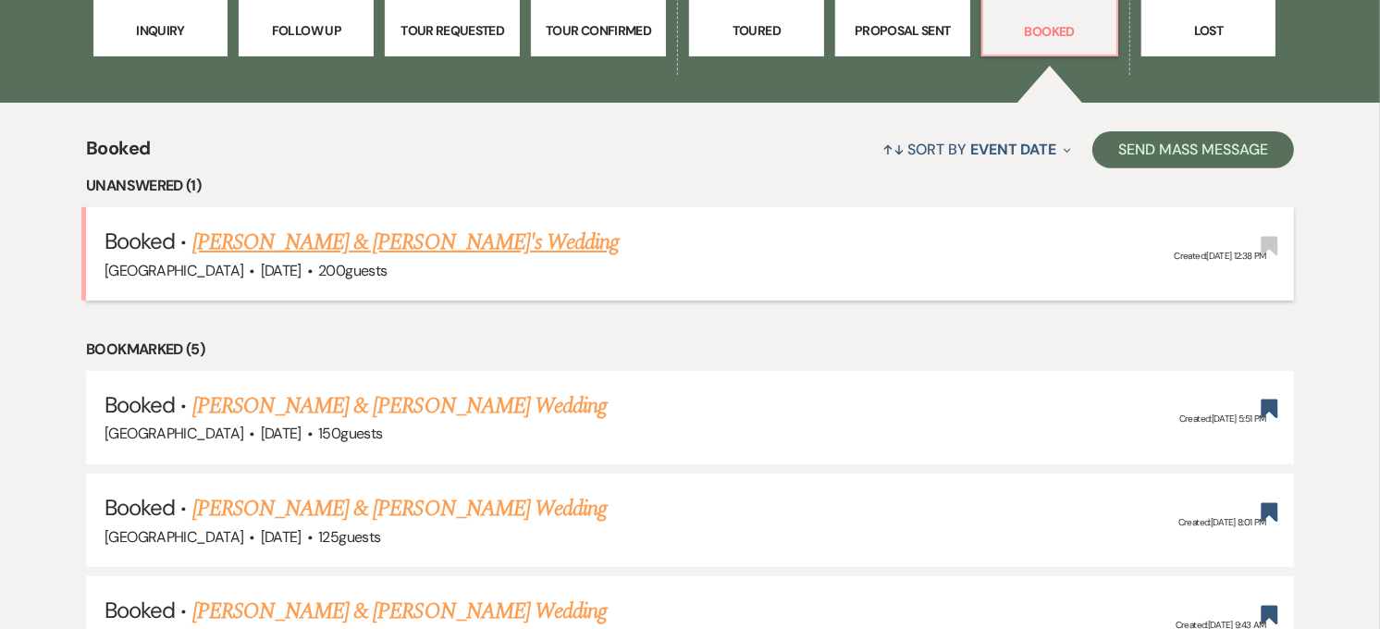
click at [421, 232] on link "[PERSON_NAME] & [PERSON_NAME]'s Wedding" at bounding box center [405, 242] width 427 height 33
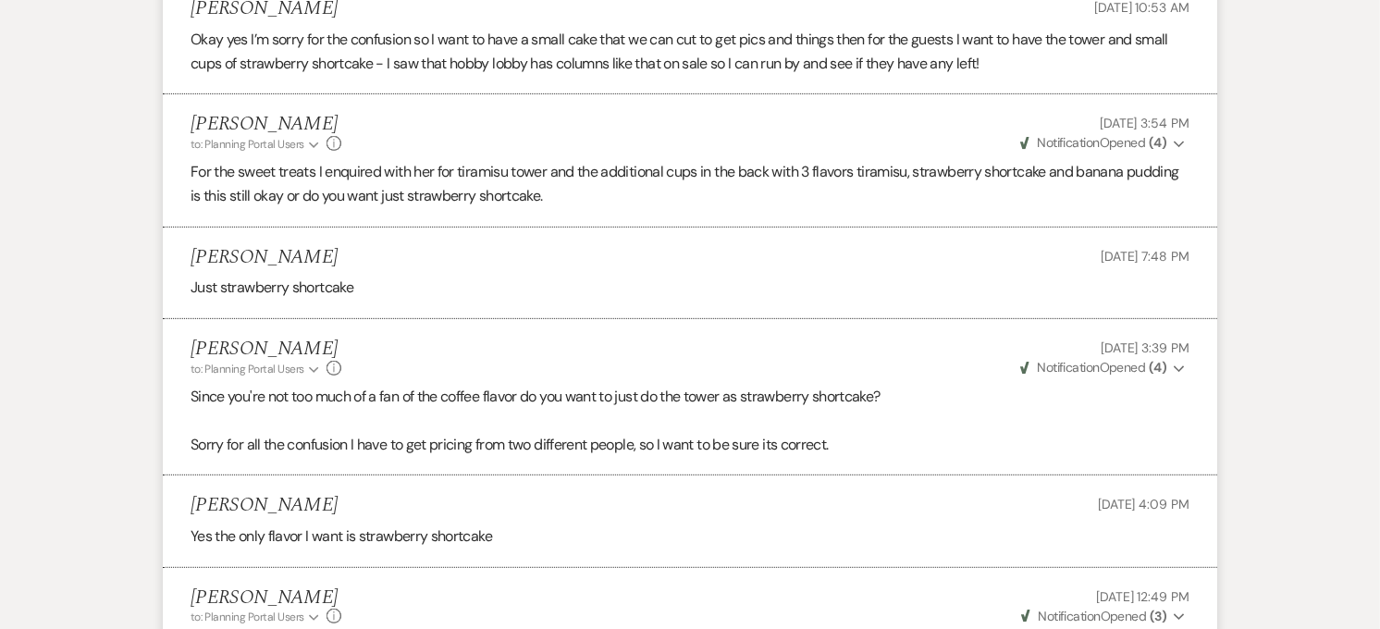
scroll to position [6888, 0]
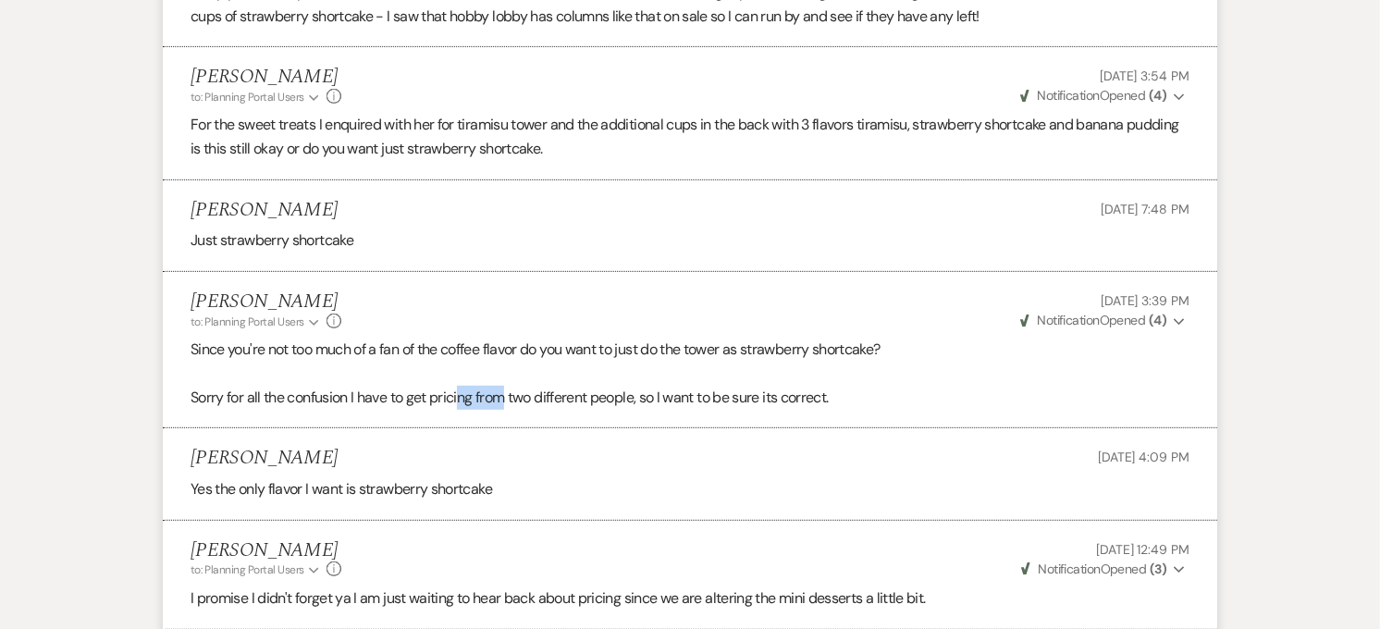
drag, startPoint x: 463, startPoint y: 387, endPoint x: 503, endPoint y: 392, distance: 41.1
click at [503, 392] on li "Haileigh Fuller to: Planning Portal Users Expand Info Jul 18, 2025, 3:39 PM Wev…" at bounding box center [690, 350] width 1055 height 156
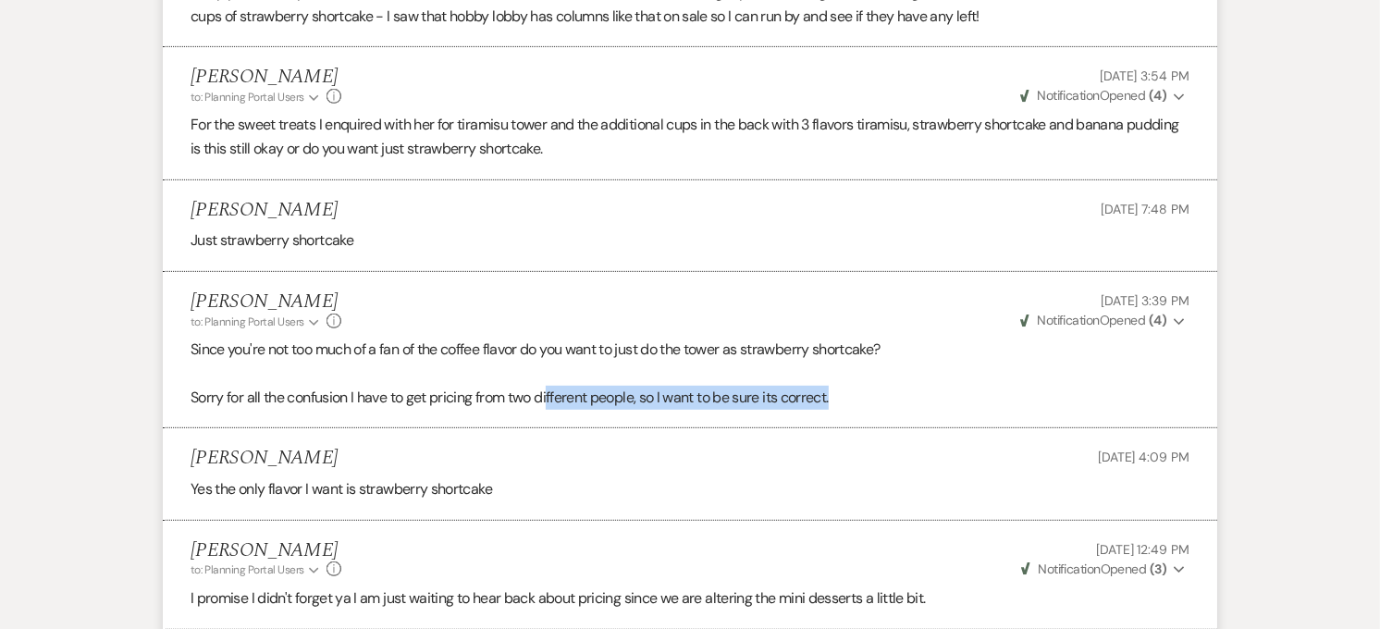
drag, startPoint x: 503, startPoint y: 392, endPoint x: 551, endPoint y: 390, distance: 48.2
click at [551, 390] on li "Haileigh Fuller to: Planning Portal Users Expand Info Jul 18, 2025, 3:39 PM Wev…" at bounding box center [690, 350] width 1055 height 156
drag, startPoint x: 551, startPoint y: 390, endPoint x: 420, endPoint y: 391, distance: 131.4
click at [420, 391] on li "Haileigh Fuller to: Planning Portal Users Expand Info Jul 18, 2025, 3:39 PM Wev…" at bounding box center [690, 350] width 1055 height 156
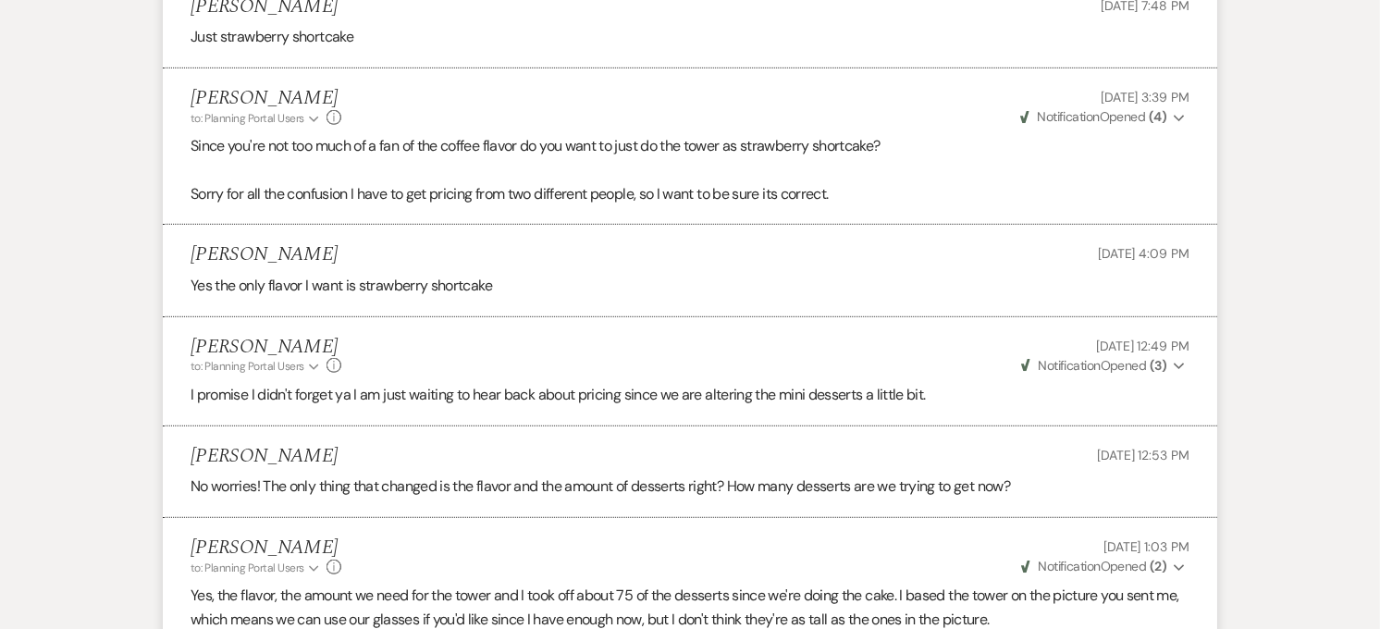
scroll to position [7093, 0]
click at [612, 473] on p "No worries! The only thing that changed is the flavor and the amount of dessert…" at bounding box center [690, 485] width 999 height 24
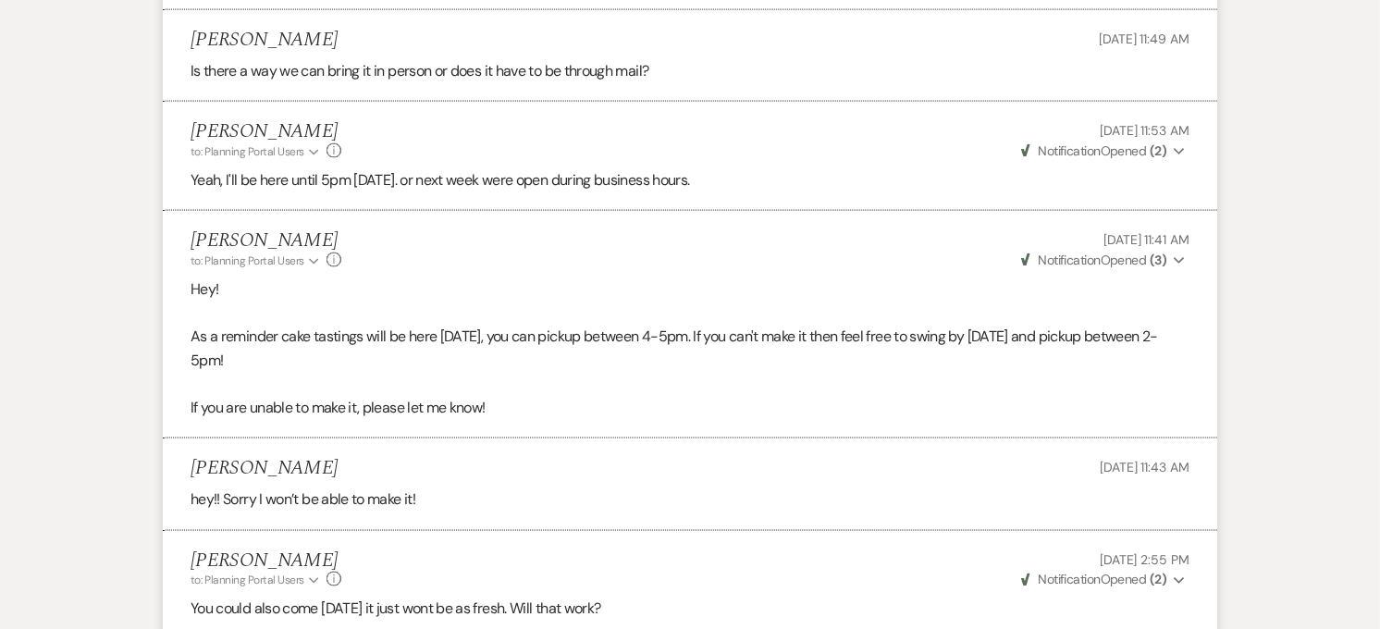
scroll to position [8943, 0]
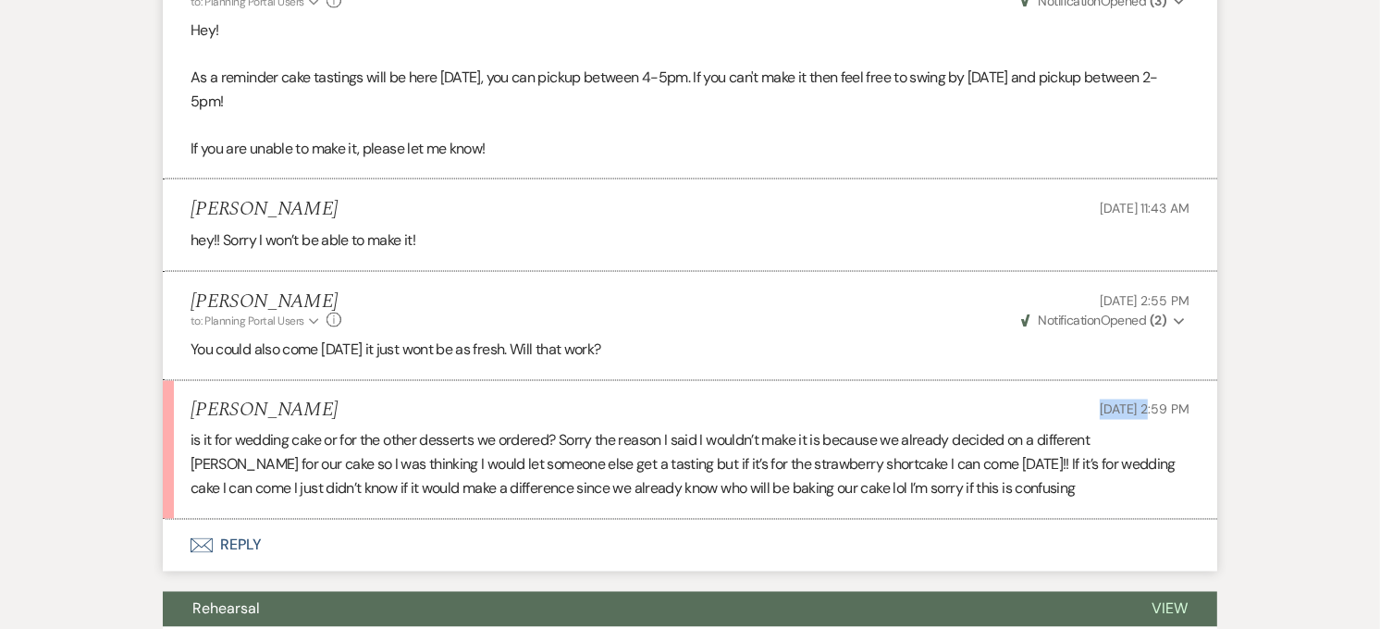
drag, startPoint x: 1107, startPoint y: 392, endPoint x: 1059, endPoint y: 395, distance: 47.3
click at [1059, 400] on div "Makynna Keller Aug 13, 2025, 2:59 PM" at bounding box center [690, 411] width 999 height 23
click at [325, 520] on button "Envelope Reply" at bounding box center [690, 546] width 1055 height 52
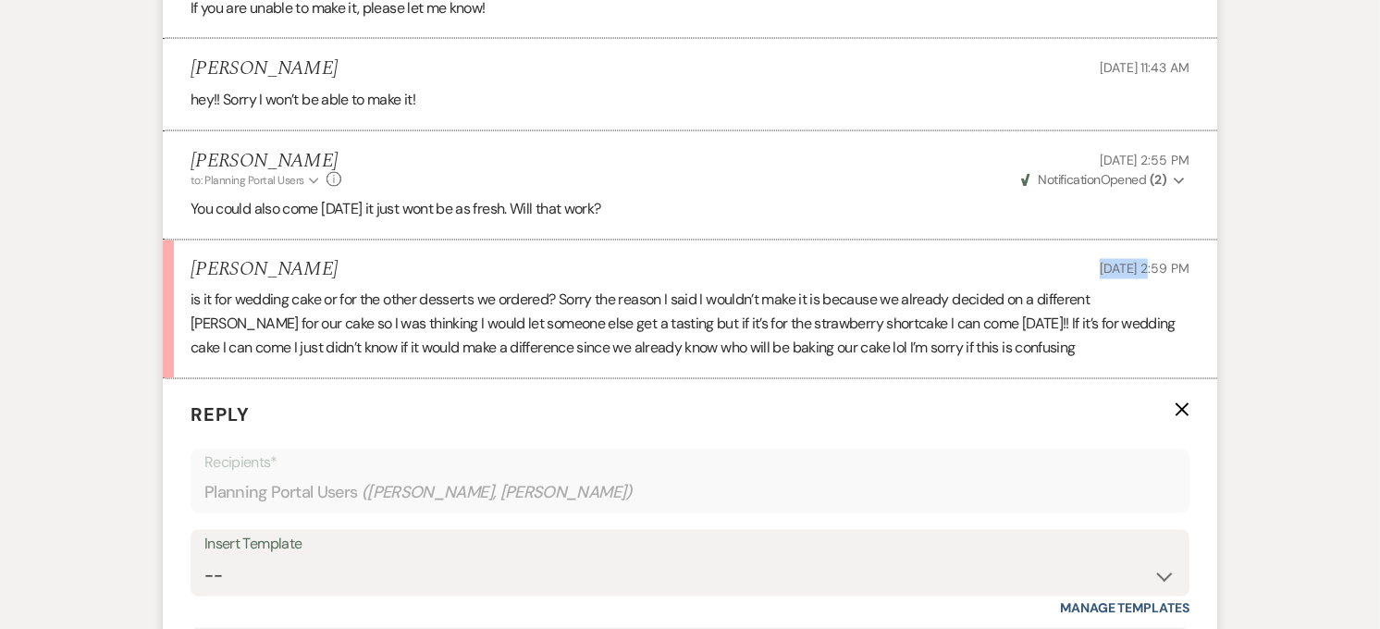
scroll to position [9404, 0]
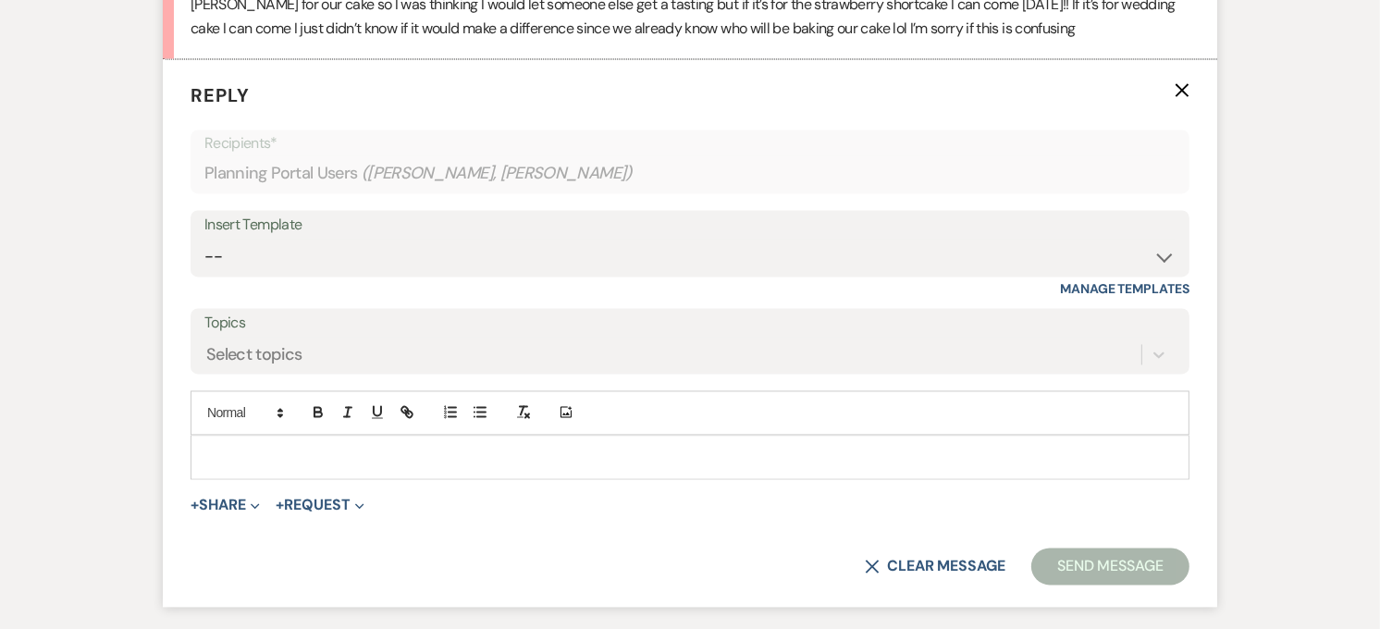
click at [319, 451] on div at bounding box center [690, 457] width 997 height 43
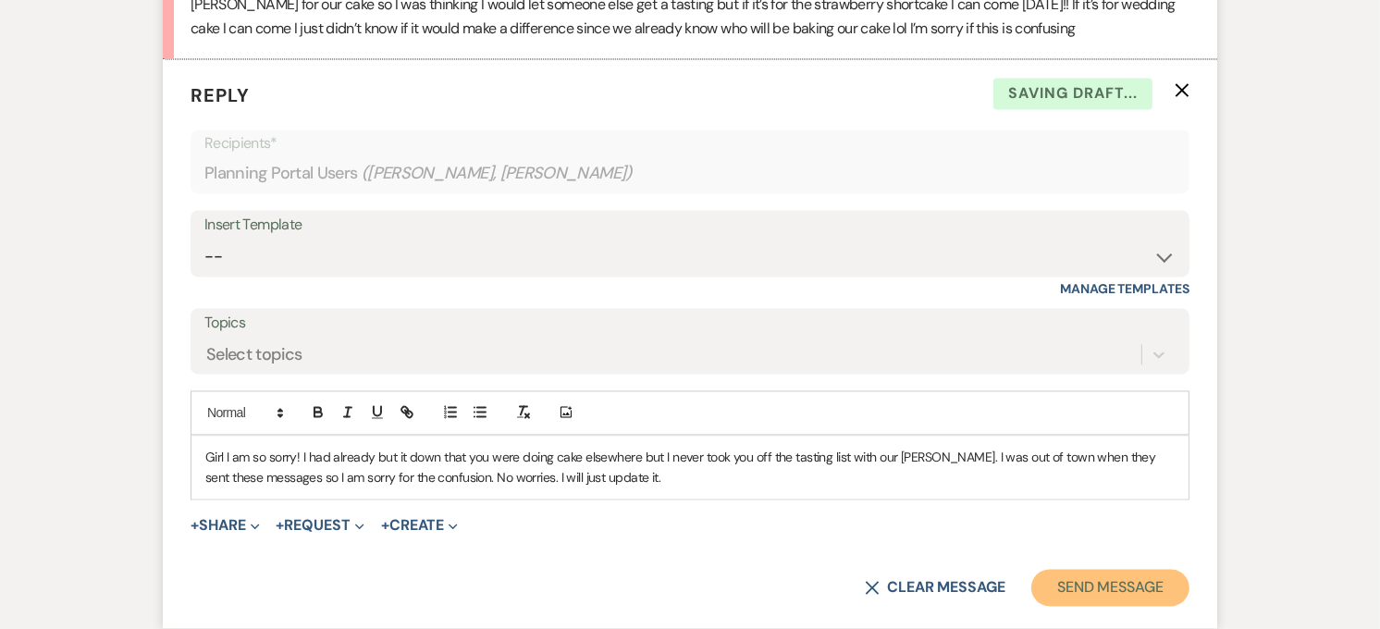
click at [1160, 572] on button "Send Message" at bounding box center [1111, 587] width 158 height 37
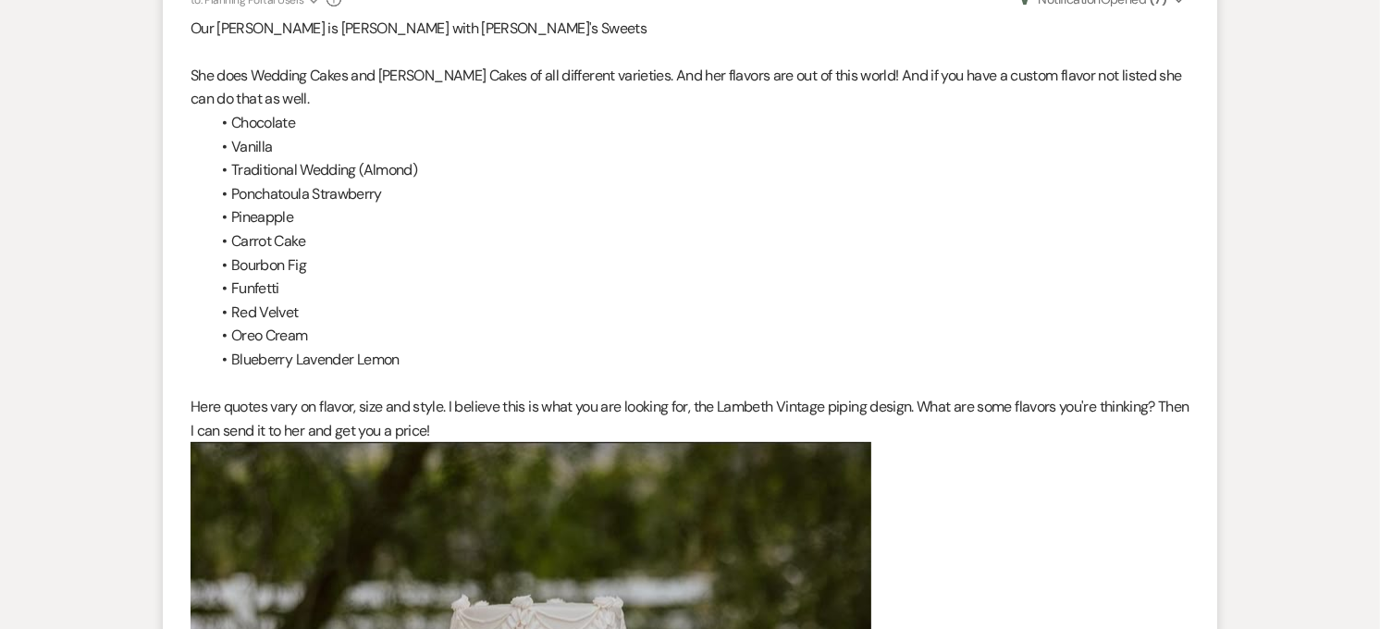
scroll to position [140, 0]
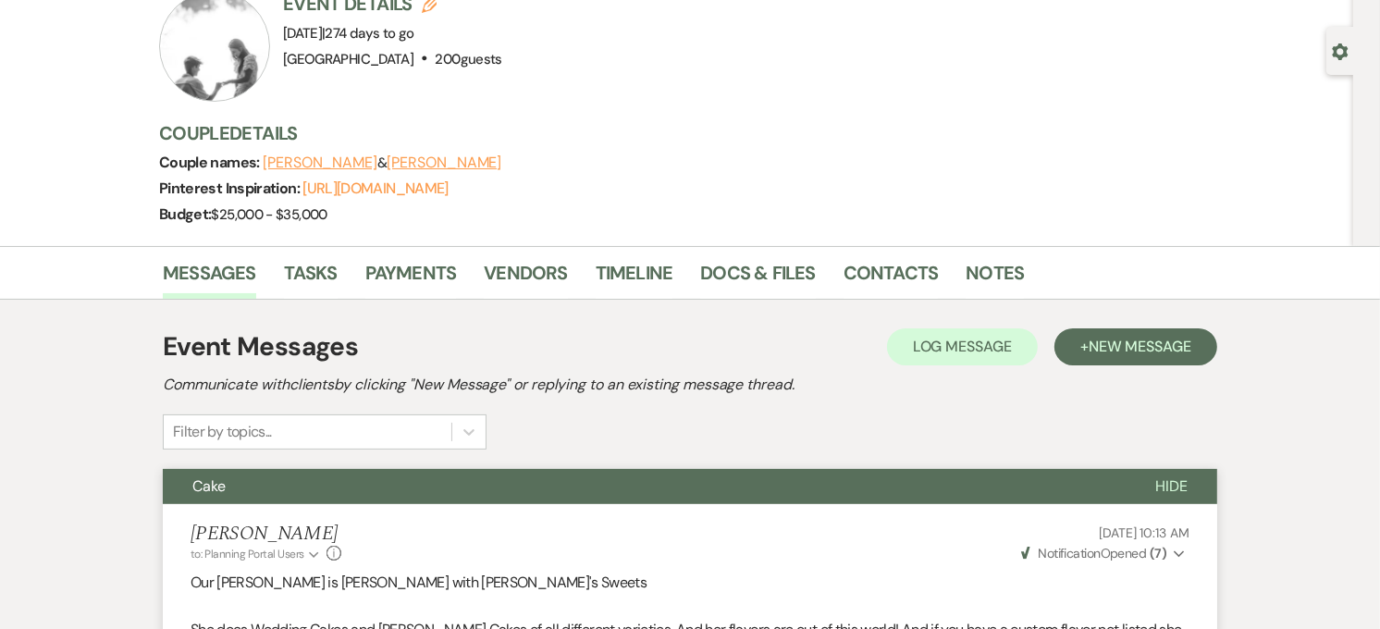
click at [572, 477] on button "Cake" at bounding box center [644, 486] width 963 height 35
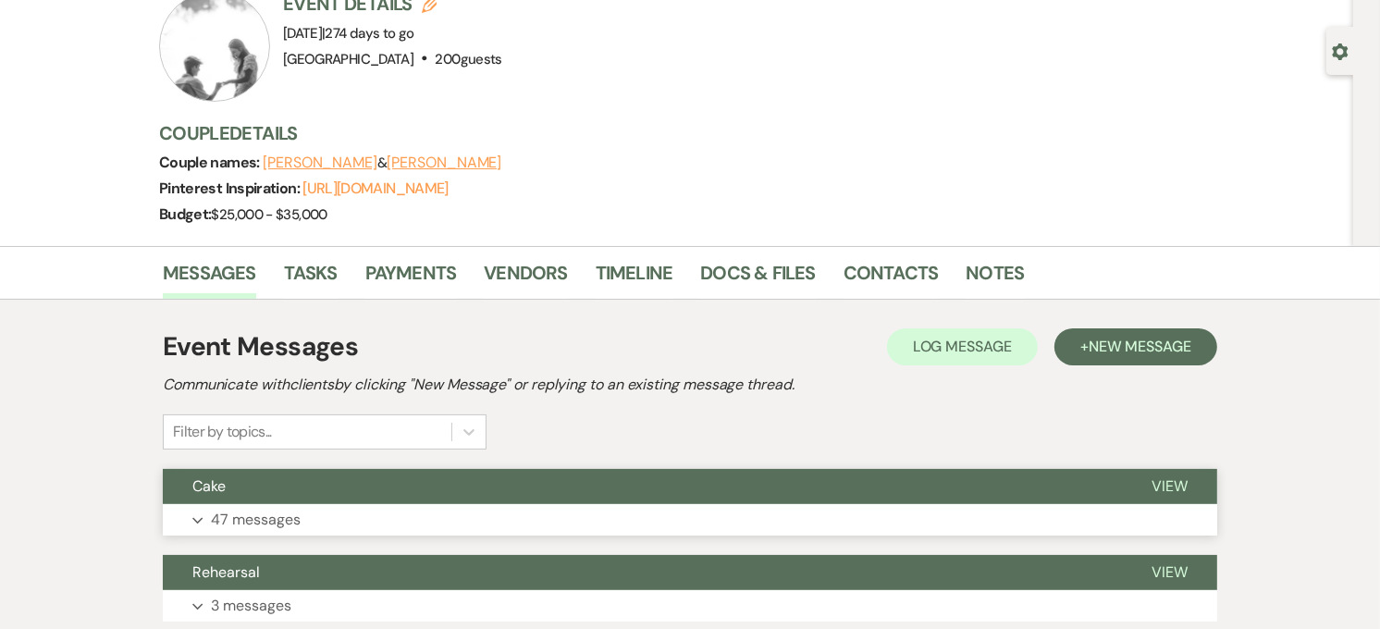
scroll to position [0, 0]
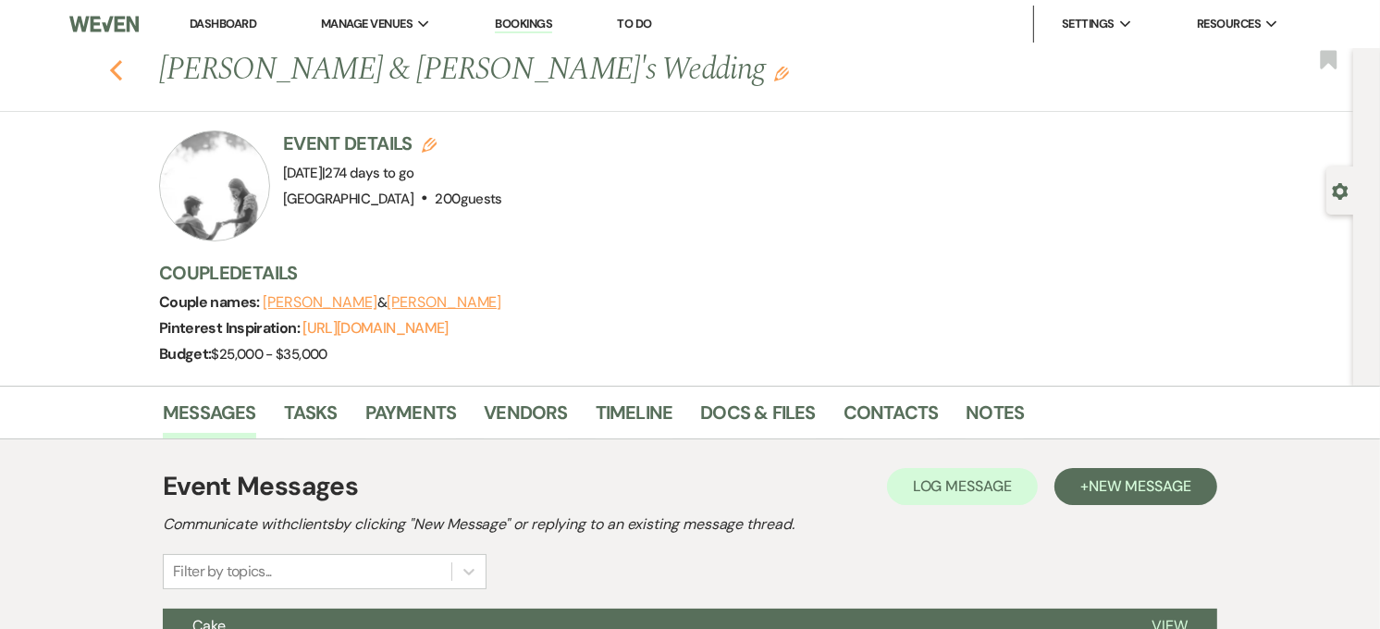
click at [121, 75] on icon "Previous" at bounding box center [116, 70] width 14 height 22
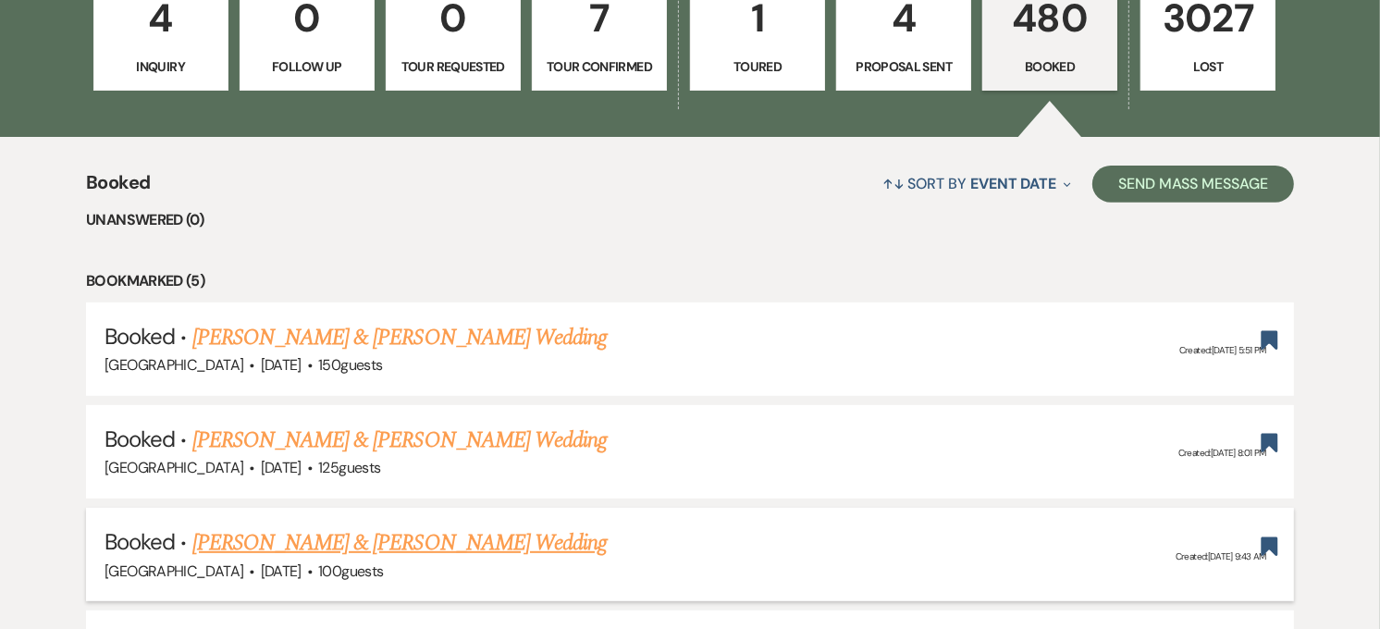
scroll to position [822, 0]
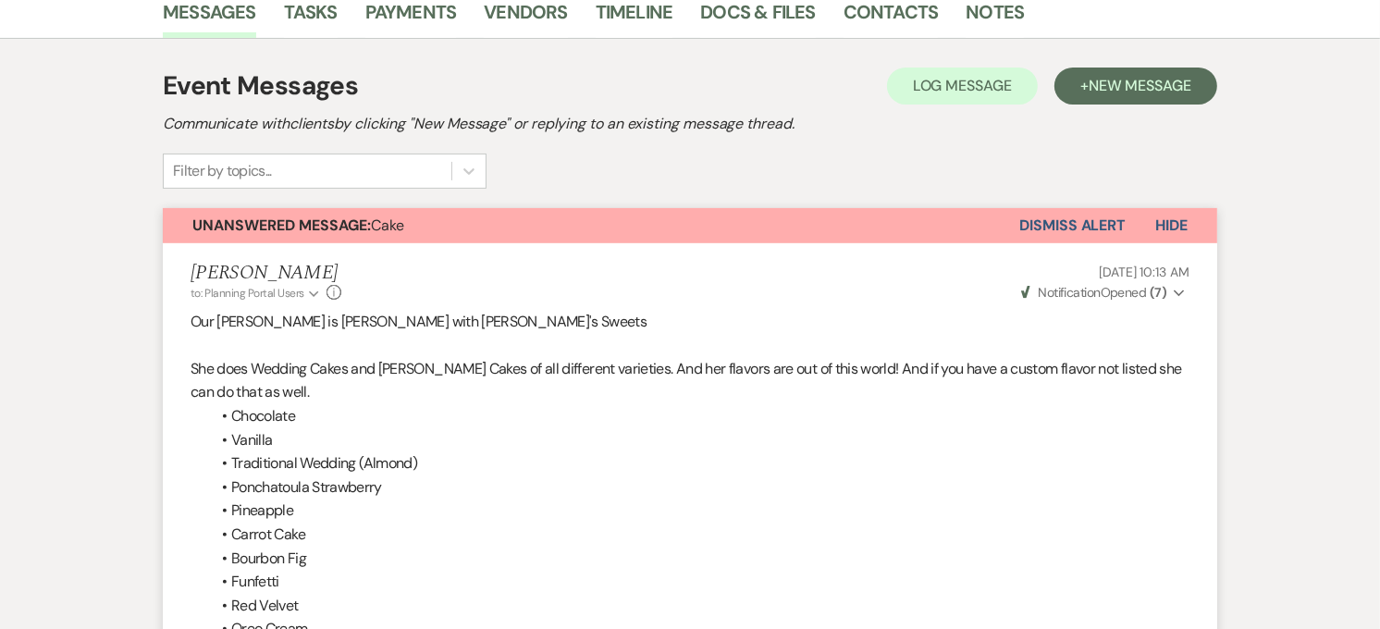
scroll to position [411, 0]
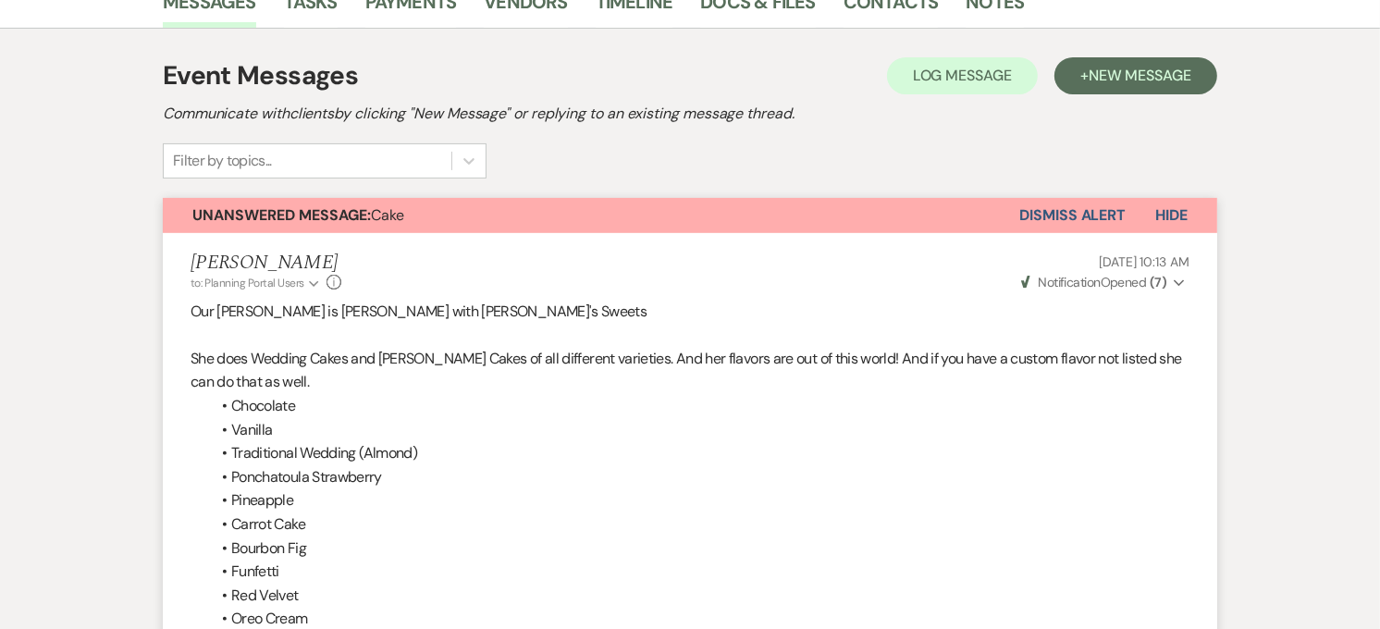
click at [1103, 215] on button "Dismiss Alert" at bounding box center [1073, 215] width 106 height 35
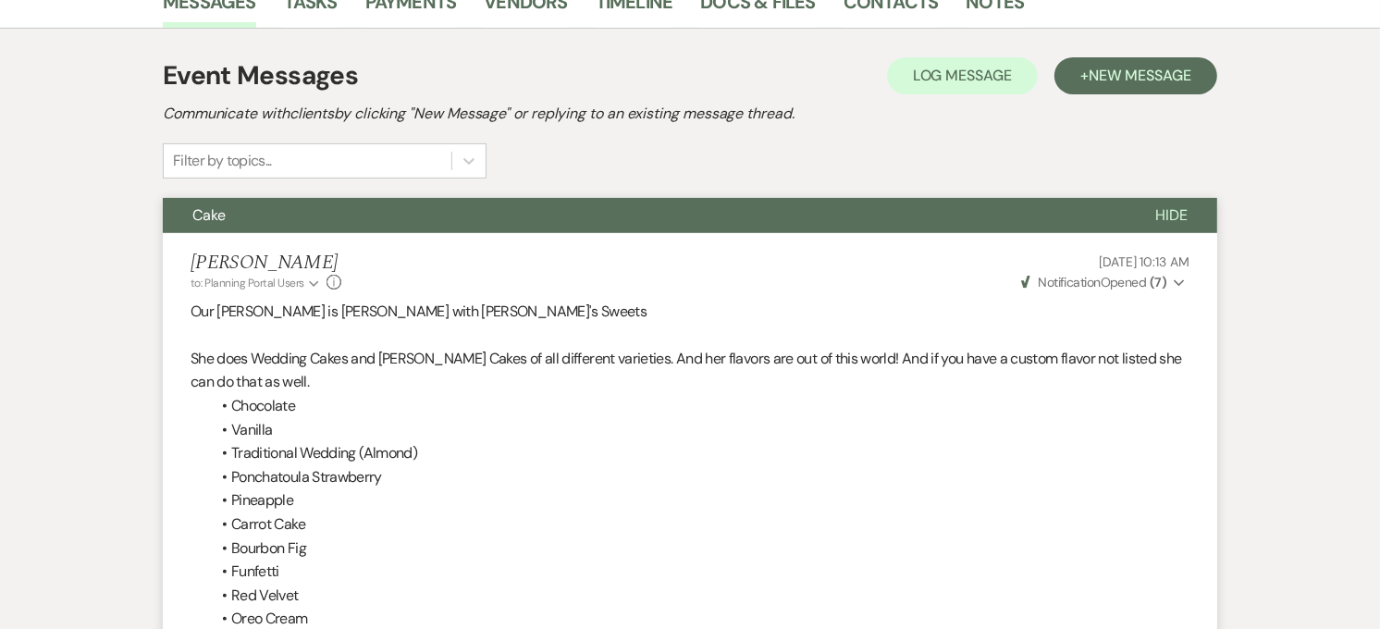
click at [539, 222] on button "Cake" at bounding box center [644, 215] width 963 height 35
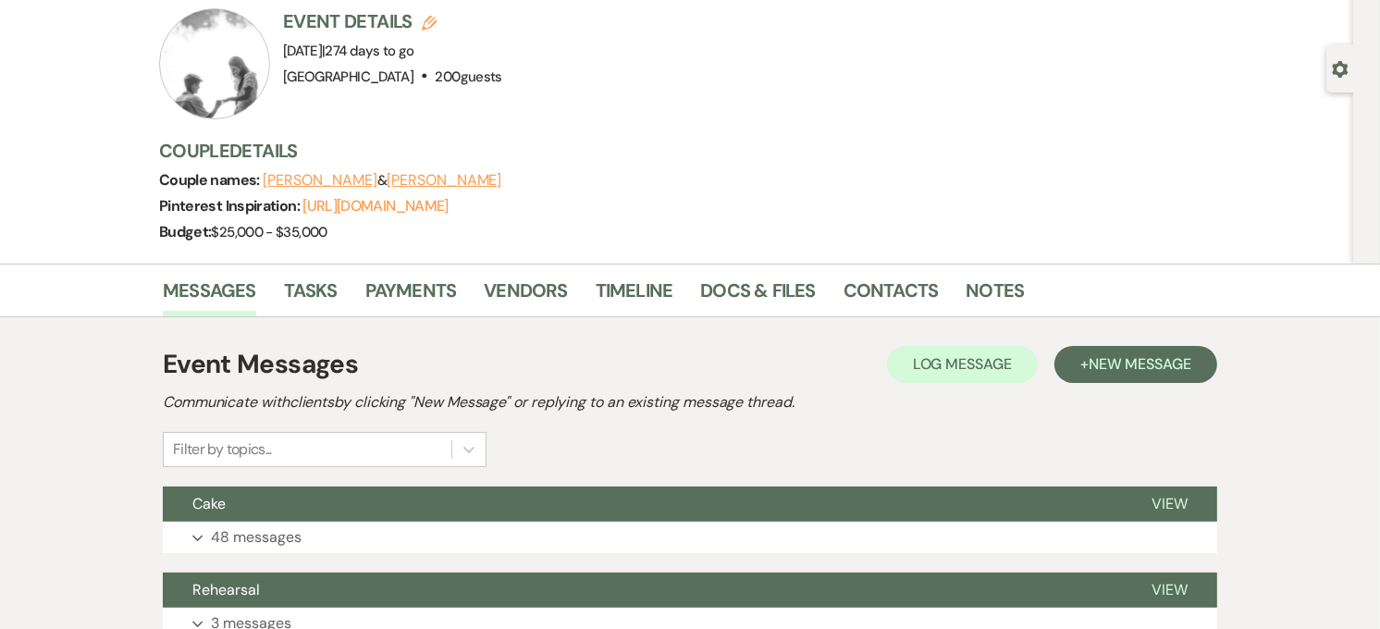
scroll to position [0, 0]
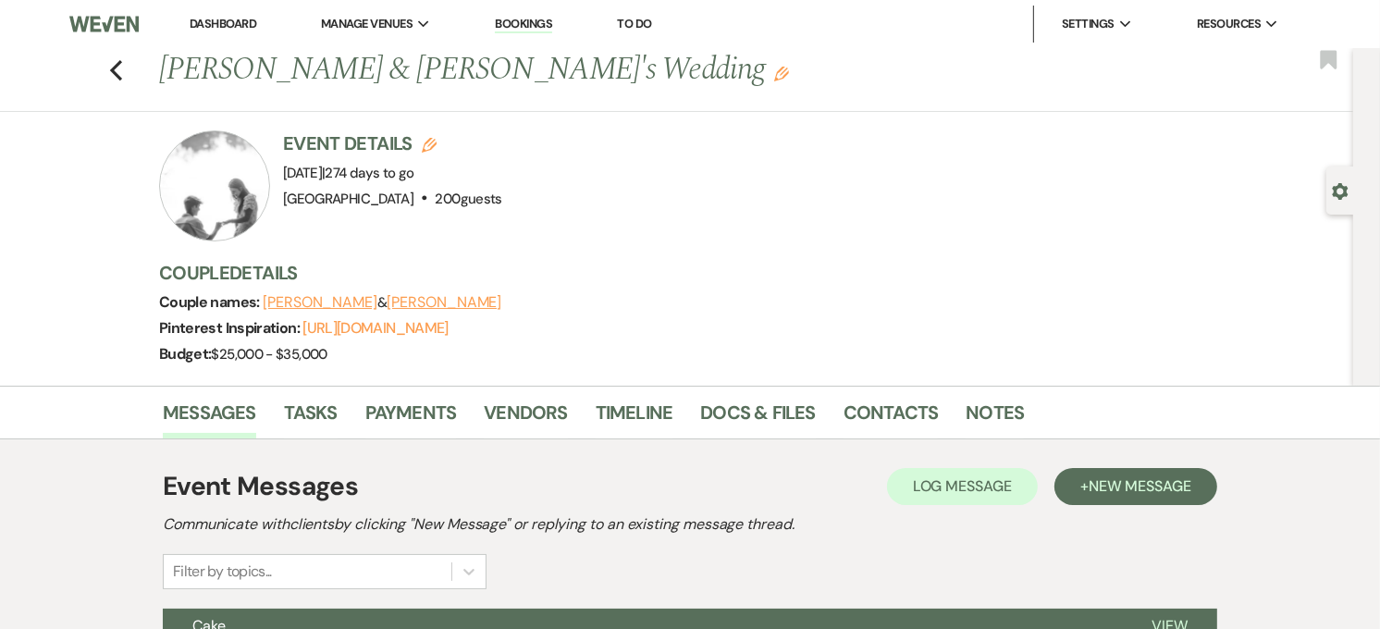
click at [226, 25] on link "Dashboard" at bounding box center [223, 24] width 67 height 16
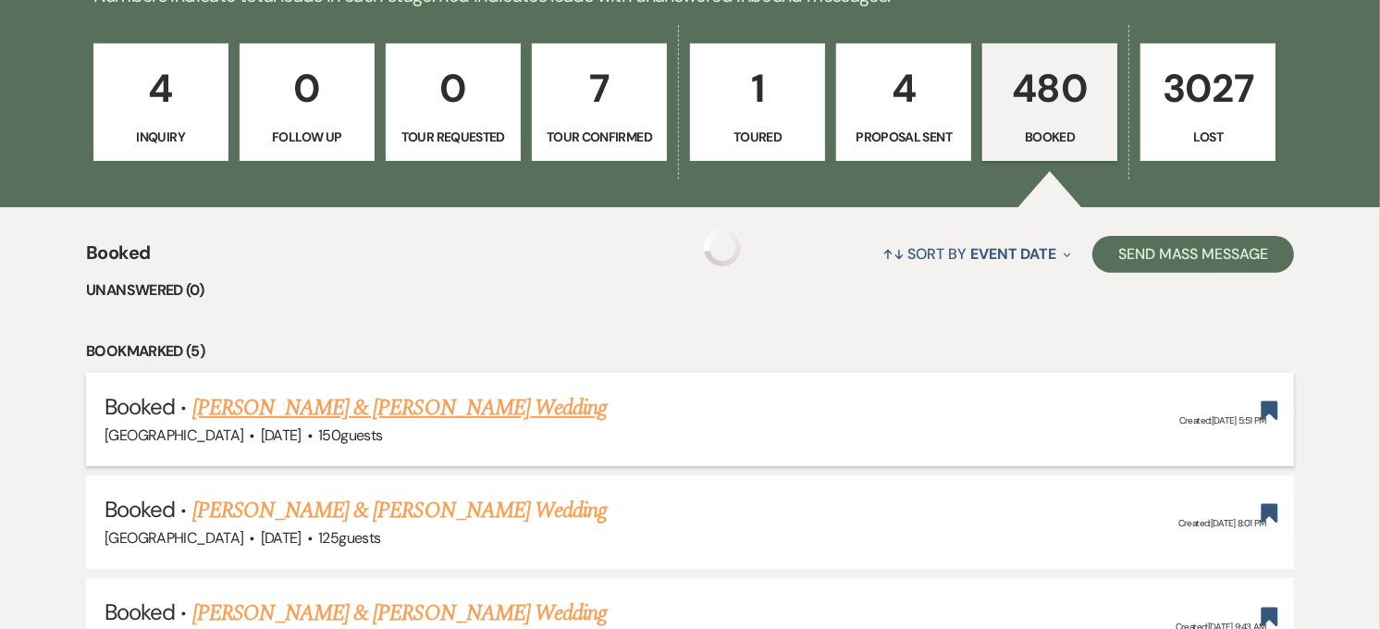
scroll to position [514, 0]
